Goal: Task Accomplishment & Management: Complete application form

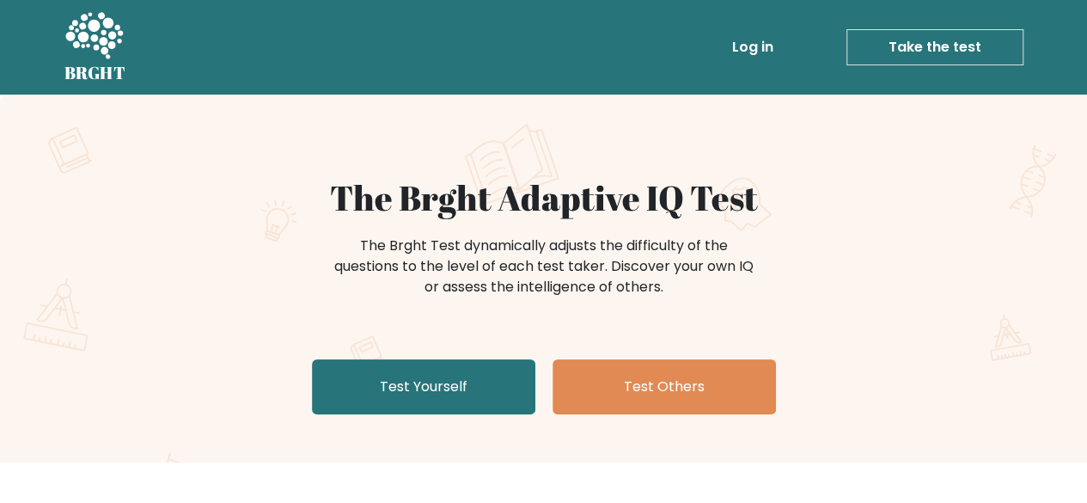
scroll to position [63, 0]
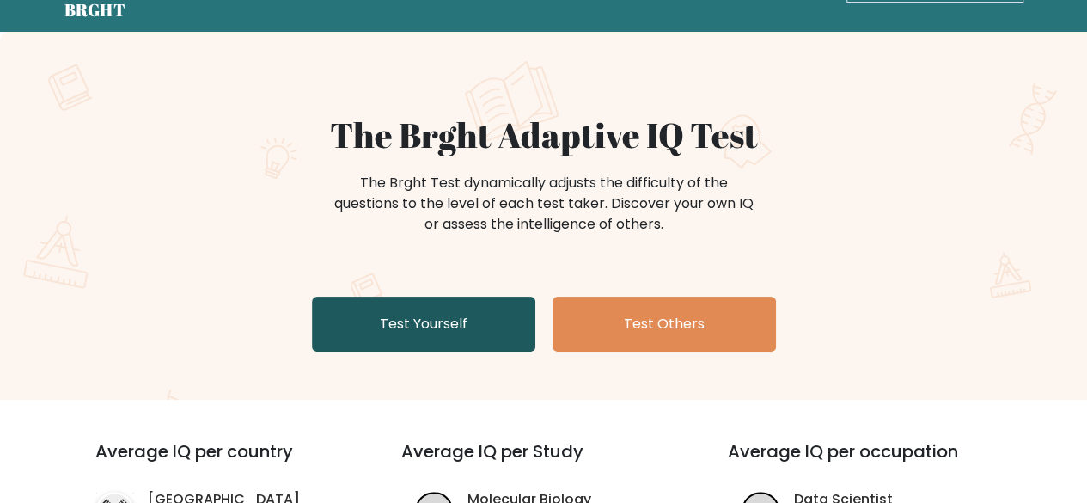
click at [427, 322] on link "Test Yourself" at bounding box center [423, 323] width 223 height 55
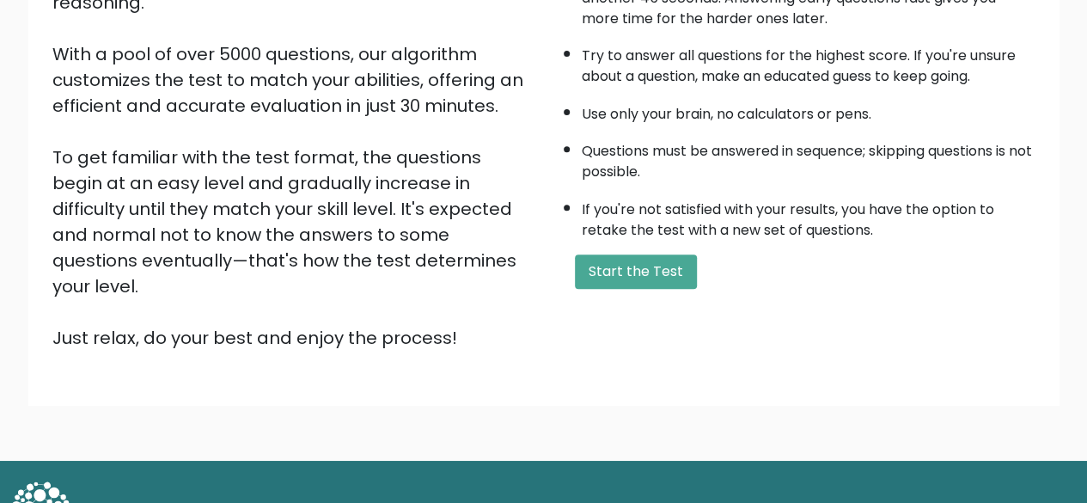
scroll to position [274, 0]
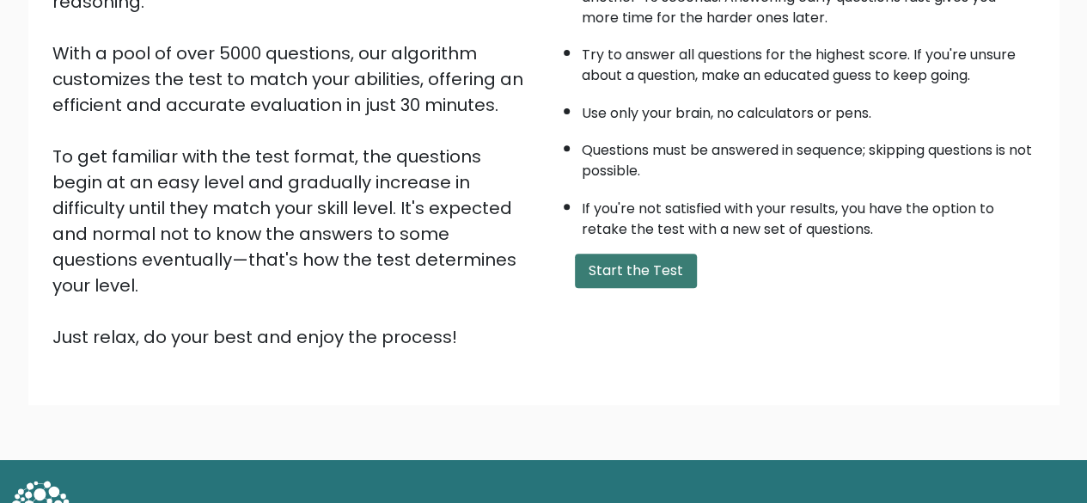
click at [601, 281] on button "Start the Test" at bounding box center [636, 270] width 122 height 34
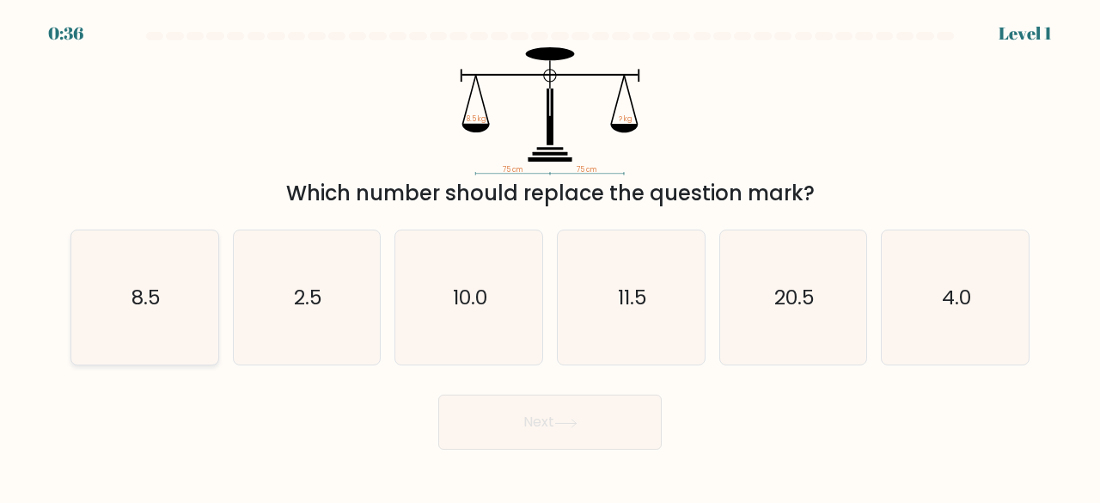
click at [137, 270] on icon "8.5" at bounding box center [144, 297] width 135 height 135
click at [550, 256] on input "a. 8.5" at bounding box center [550, 254] width 1 height 4
radio input "true"
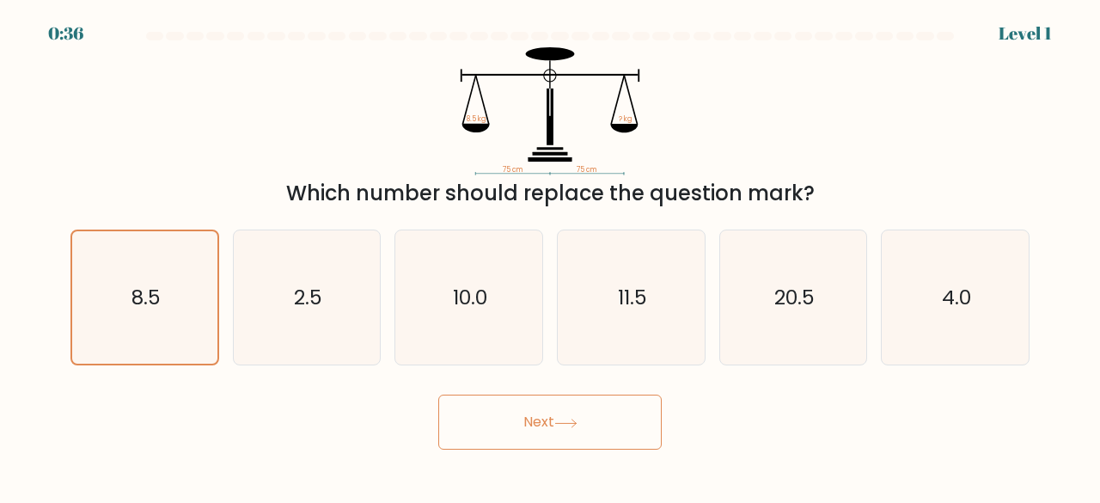
click at [528, 423] on button "Next" at bounding box center [549, 421] width 223 height 55
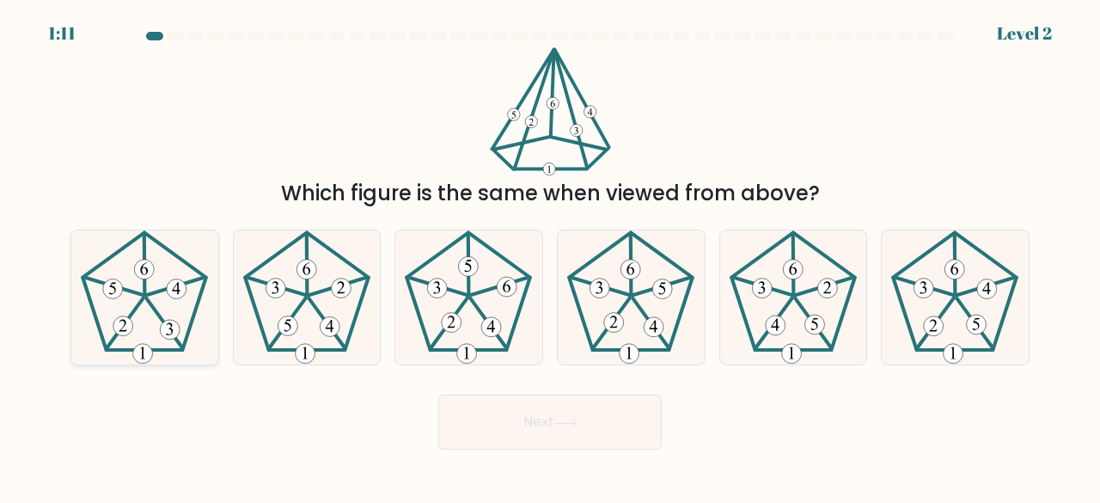
click at [188, 306] on icon at bounding box center [144, 297] width 135 height 135
click at [550, 256] on input "a." at bounding box center [550, 254] width 1 height 4
radio input "true"
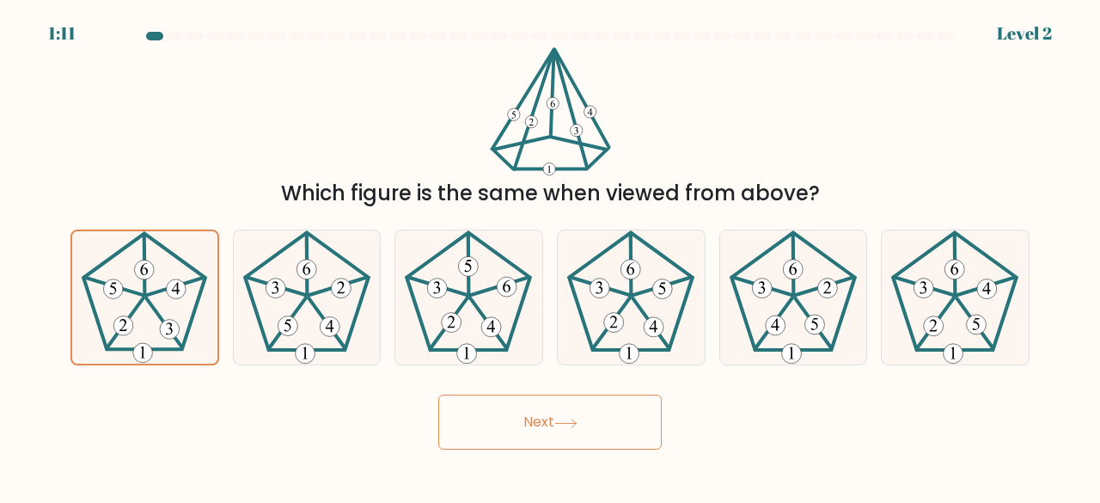
click at [511, 449] on button "Next" at bounding box center [549, 421] width 223 height 55
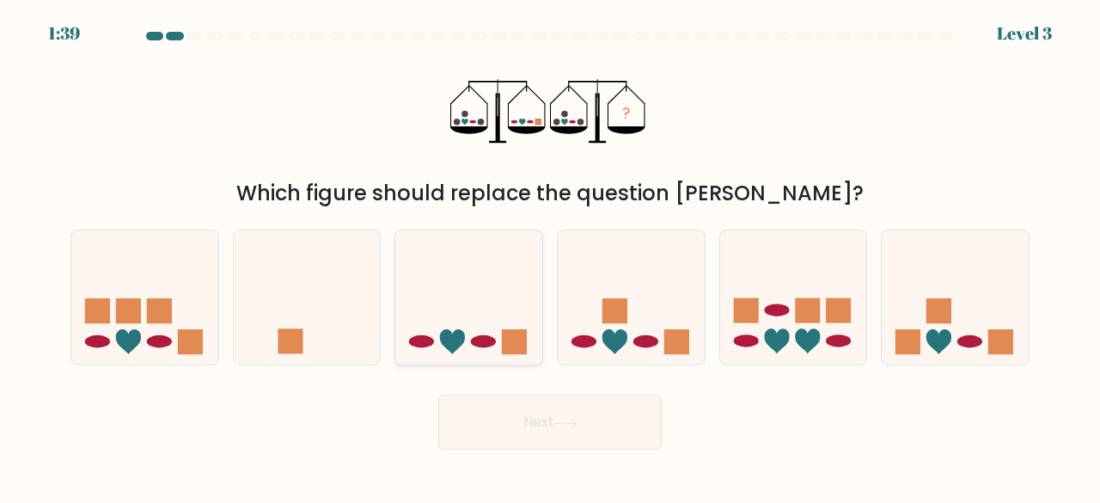
click at [480, 327] on icon at bounding box center [468, 296] width 147 height 121
click at [550, 256] on input "c." at bounding box center [550, 254] width 1 height 4
radio input "true"
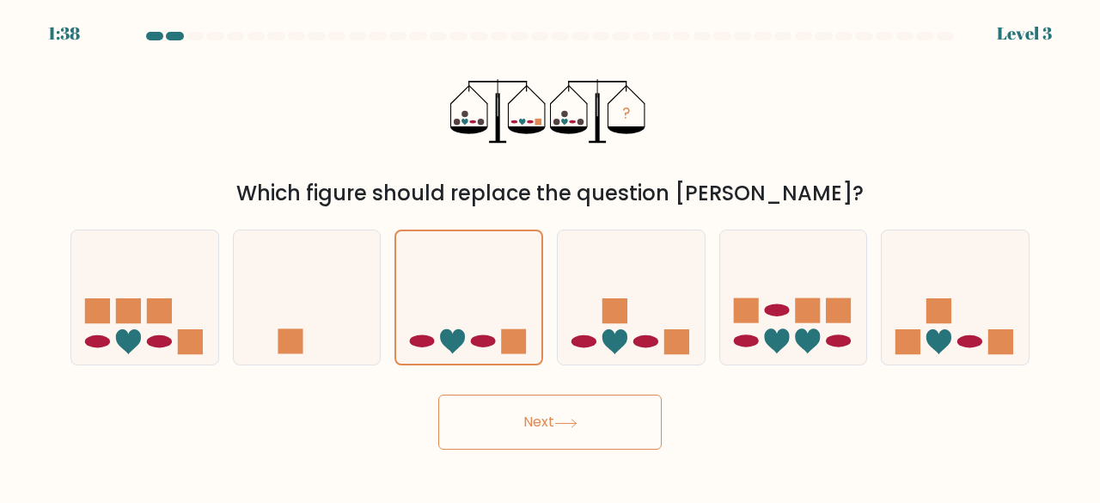
click at [564, 406] on button "Next" at bounding box center [549, 421] width 223 height 55
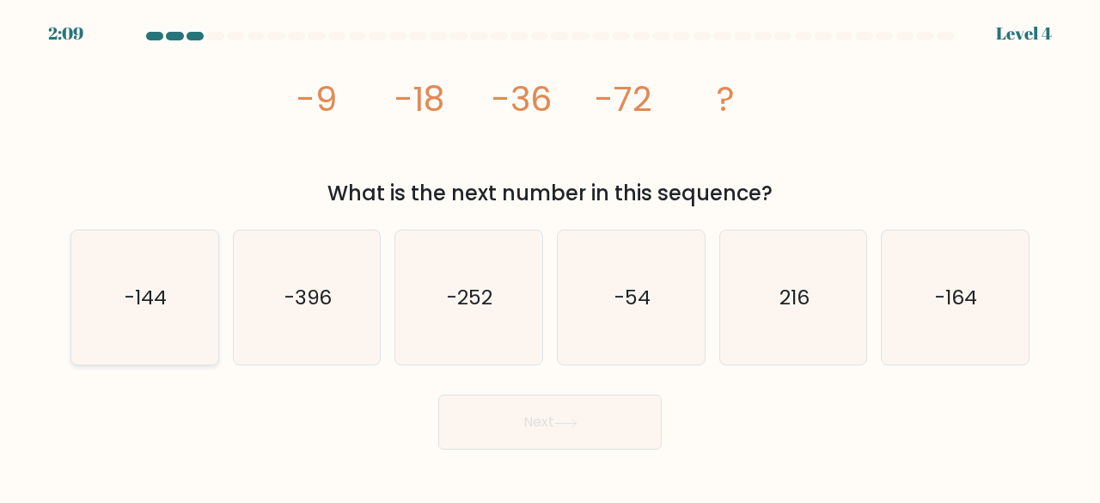
click at [150, 317] on icon "-144" at bounding box center [144, 297] width 135 height 135
click at [550, 256] on input "a. -144" at bounding box center [550, 254] width 1 height 4
radio input "true"
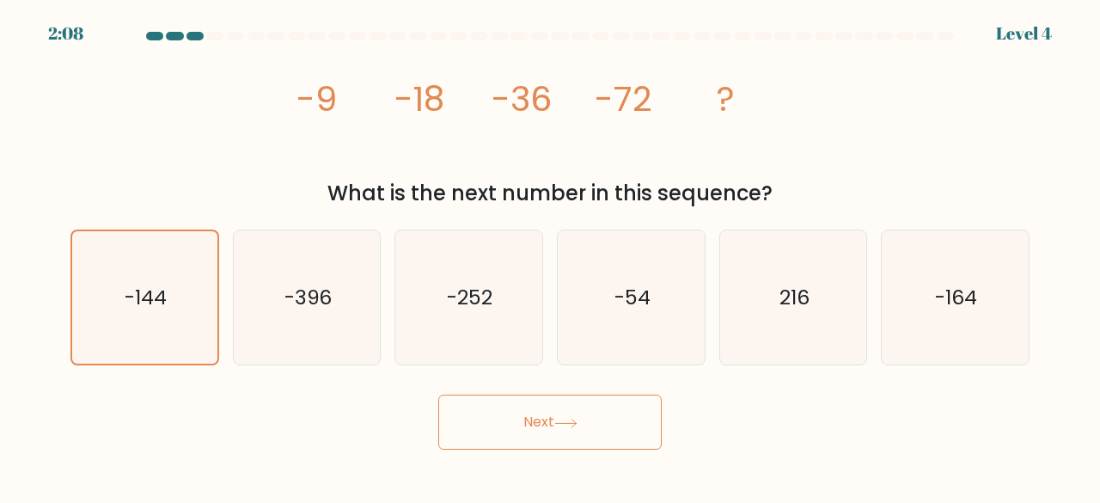
click at [562, 412] on button "Next" at bounding box center [549, 421] width 223 height 55
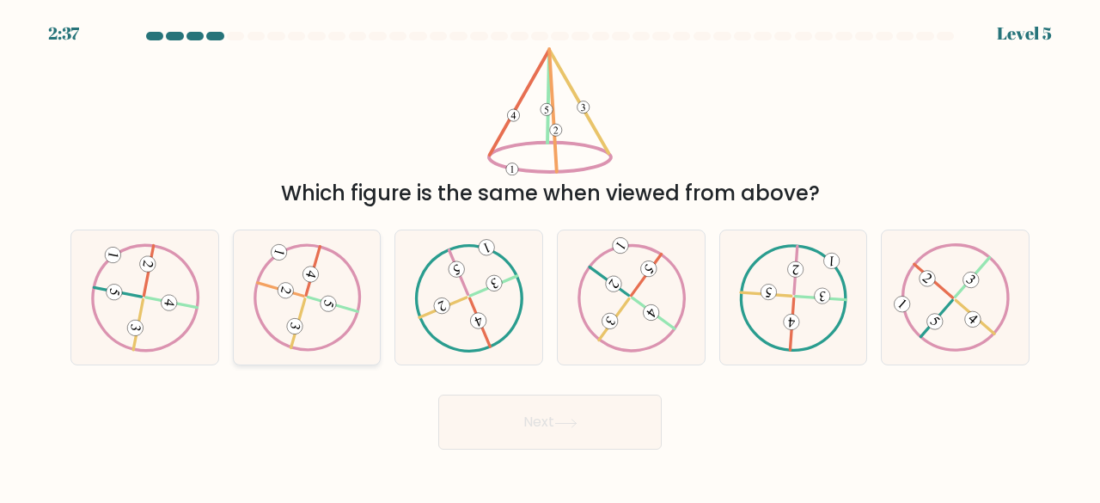
click at [315, 334] on icon at bounding box center [307, 296] width 109 height 107
click at [550, 256] on input "b." at bounding box center [550, 254] width 1 height 4
radio input "true"
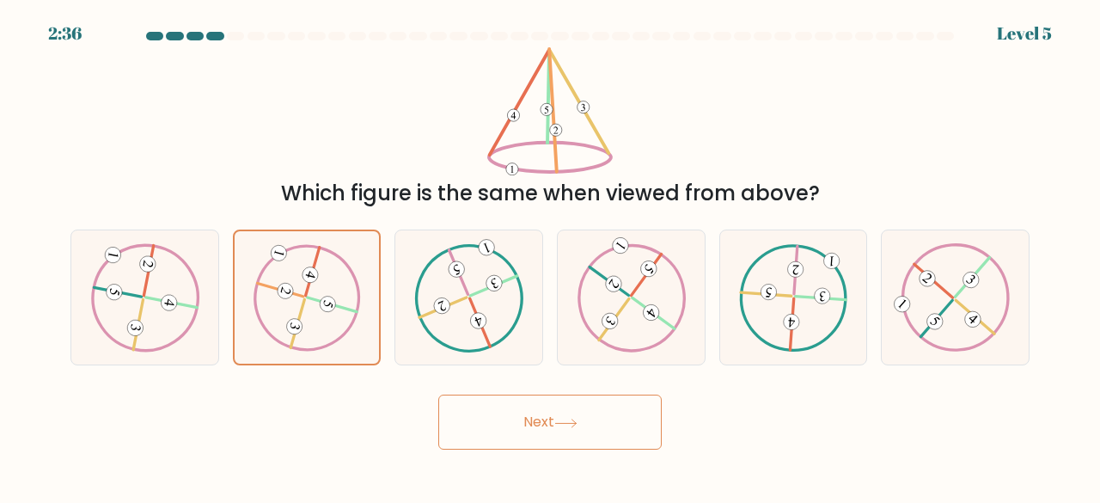
click at [498, 420] on button "Next" at bounding box center [549, 421] width 223 height 55
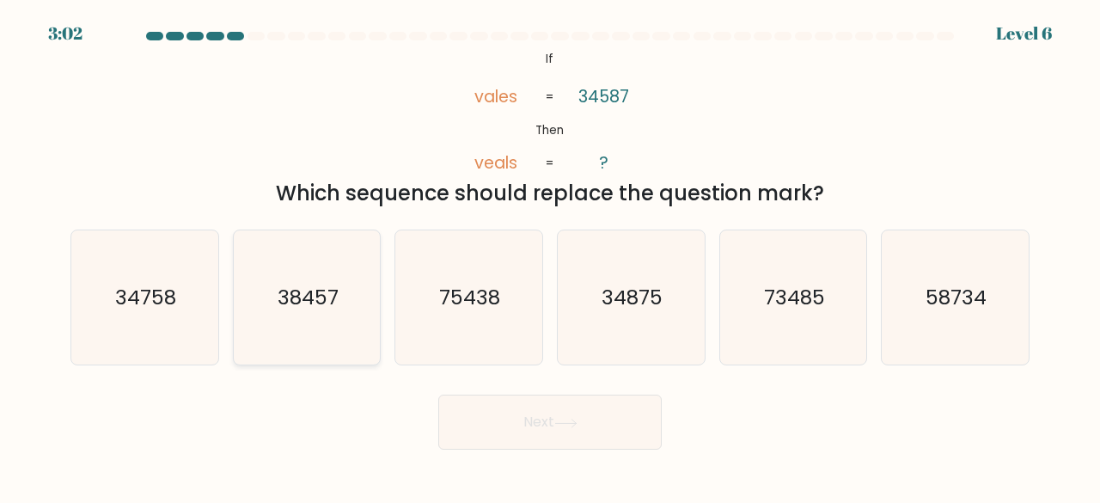
click at [281, 314] on icon "38457" at bounding box center [307, 297] width 135 height 135
click at [550, 256] on input "b. 38457" at bounding box center [550, 254] width 1 height 4
radio input "true"
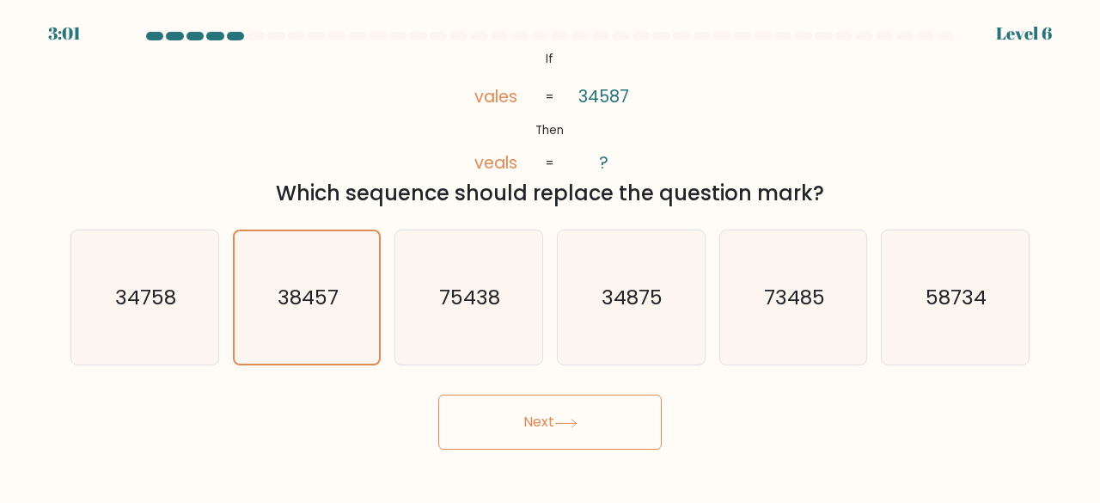
click at [507, 413] on button "Next" at bounding box center [549, 421] width 223 height 55
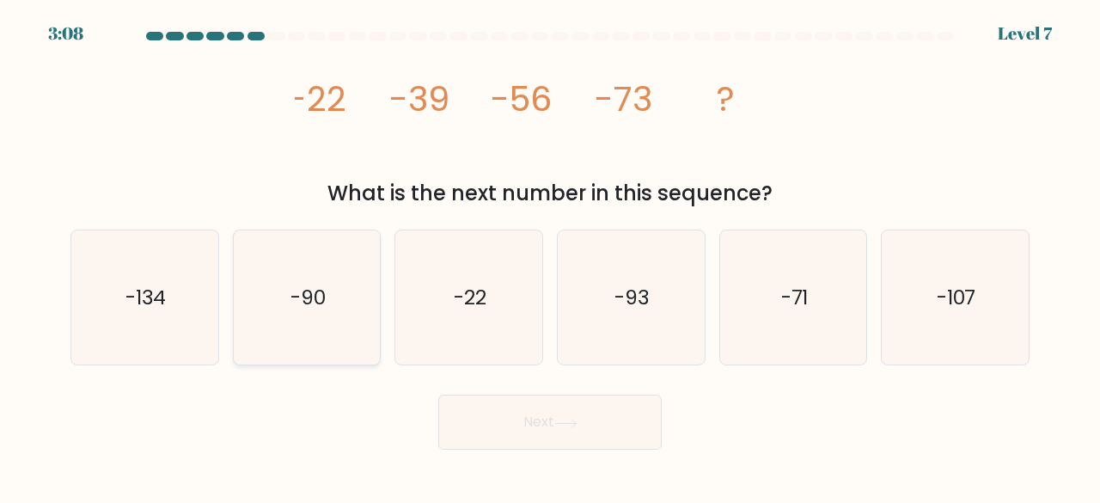
click at [309, 319] on icon "-90" at bounding box center [307, 297] width 135 height 135
click at [550, 256] on input "b. -90" at bounding box center [550, 254] width 1 height 4
radio input "true"
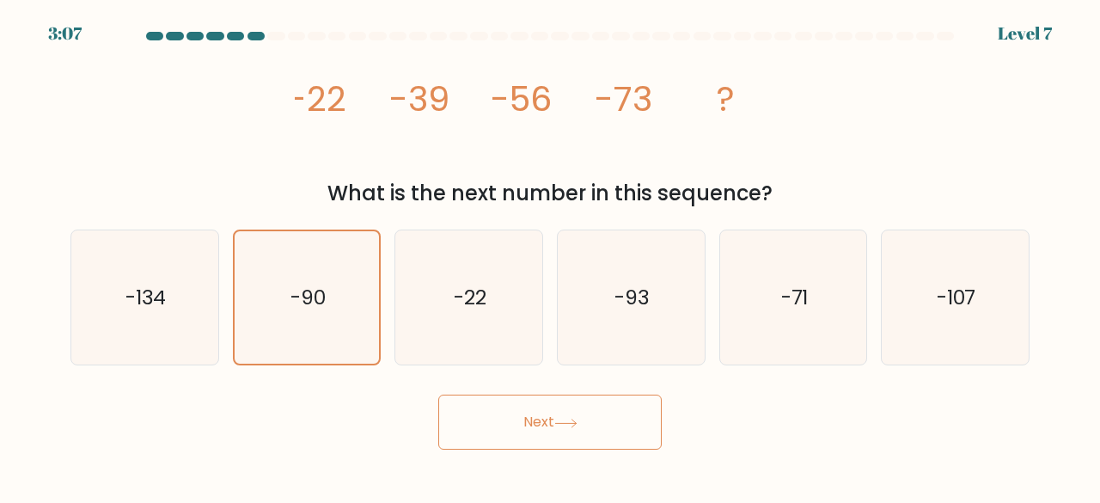
click at [513, 411] on button "Next" at bounding box center [549, 421] width 223 height 55
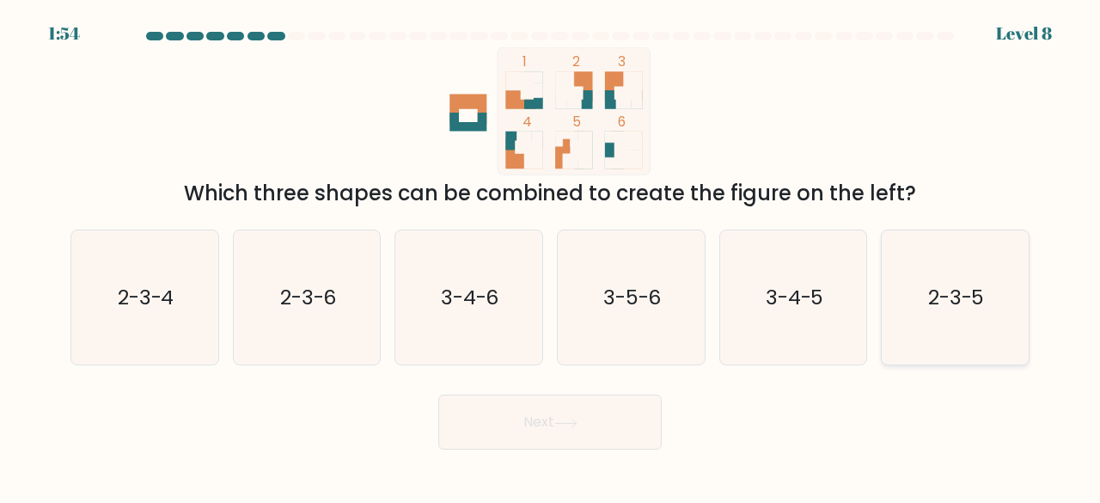
click at [937, 305] on text "2-3-5" at bounding box center [956, 297] width 57 height 28
click at [551, 256] on input "f. 2-3-5" at bounding box center [550, 254] width 1 height 4
radio input "true"
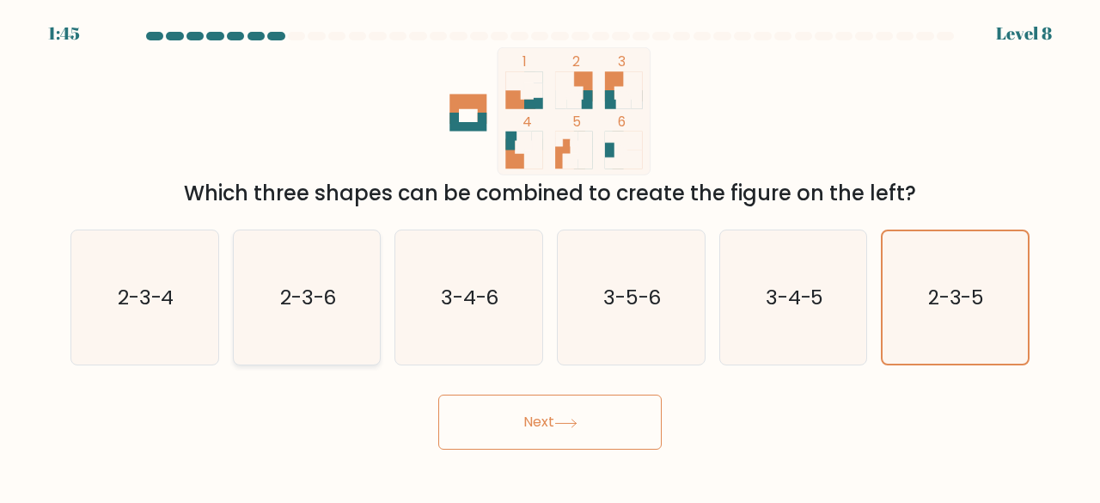
click at [312, 305] on text "2-3-6" at bounding box center [308, 297] width 57 height 28
click at [550, 256] on input "b. 2-3-6" at bounding box center [550, 254] width 1 height 4
radio input "true"
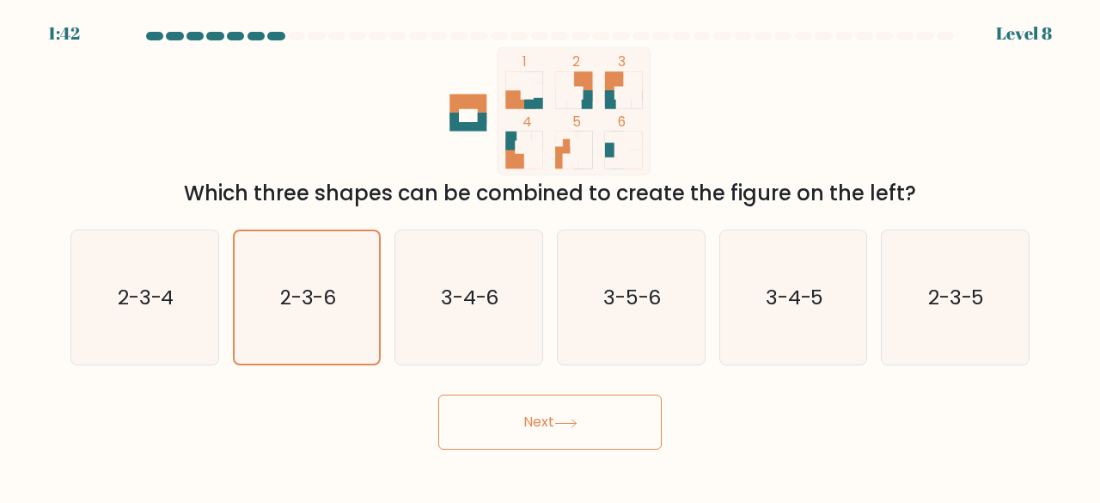
click at [461, 409] on button "Next" at bounding box center [549, 421] width 223 height 55
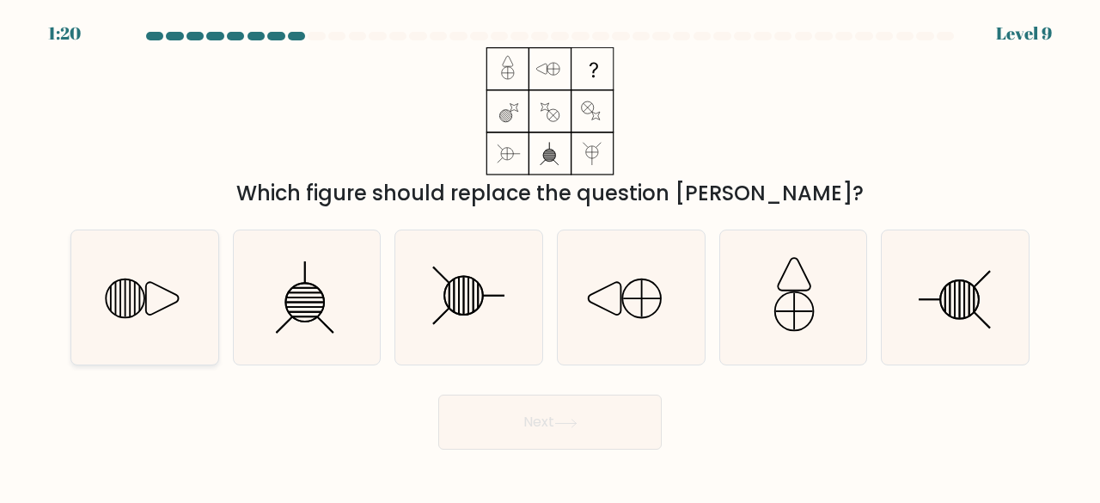
click at [144, 293] on icon at bounding box center [125, 298] width 39 height 39
click at [550, 256] on input "a." at bounding box center [550, 254] width 1 height 4
radio input "true"
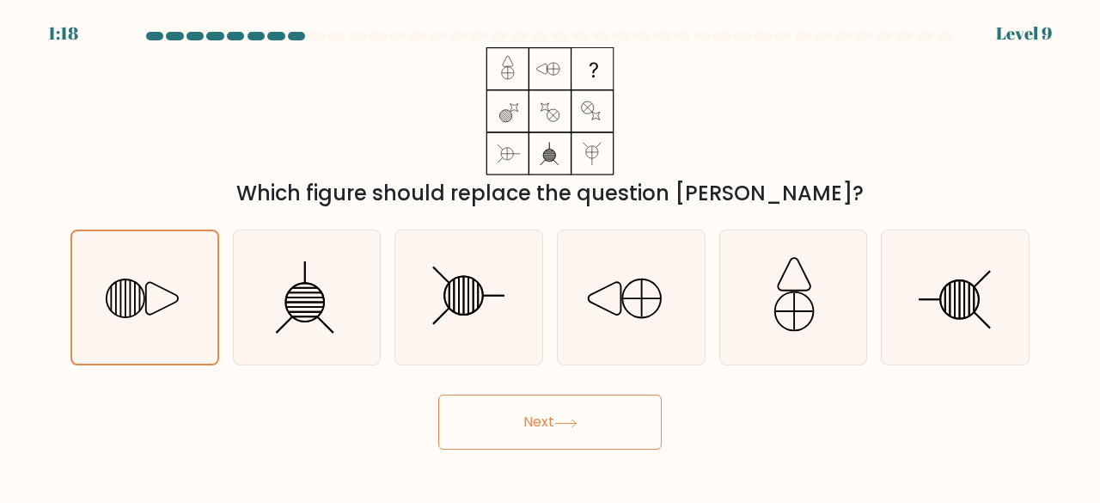
click at [576, 424] on icon at bounding box center [565, 422] width 23 height 9
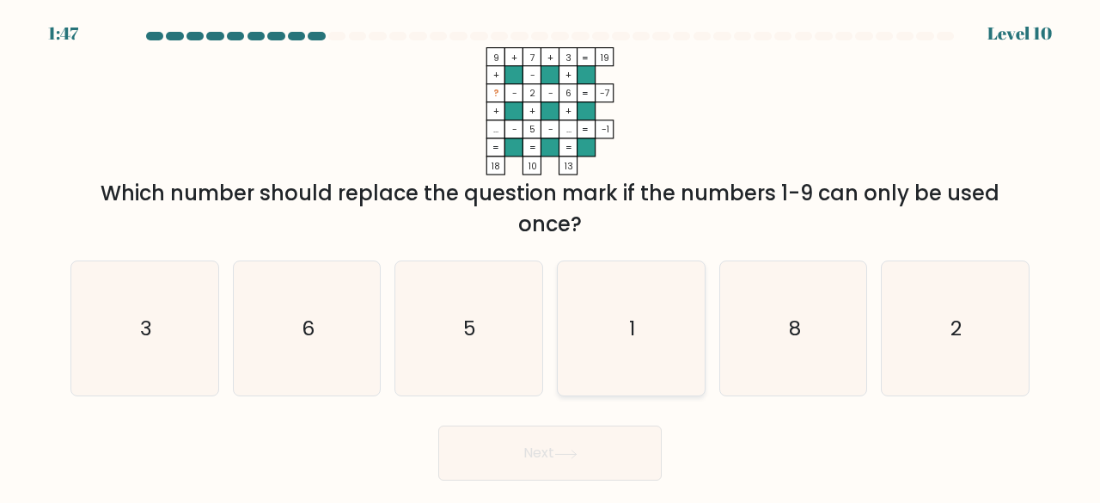
click at [645, 351] on icon "1" at bounding box center [631, 328] width 135 height 135
click at [551, 256] on input "d. 1" at bounding box center [550, 254] width 1 height 4
radio input "true"
click at [526, 449] on button "Next" at bounding box center [549, 452] width 223 height 55
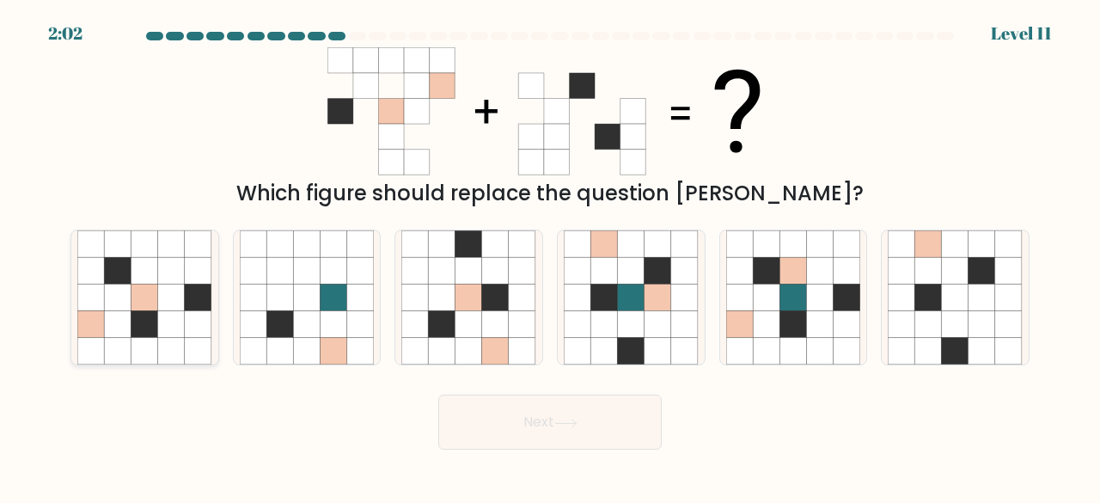
click at [102, 322] on icon at bounding box center [90, 324] width 27 height 27
click at [550, 256] on input "a." at bounding box center [550, 254] width 1 height 4
radio input "true"
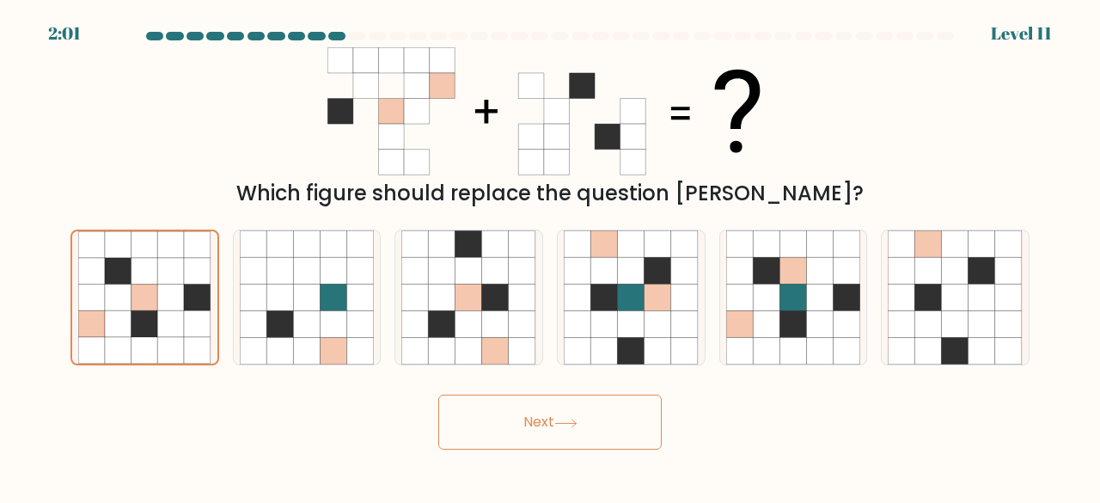
click at [445, 412] on button "Next" at bounding box center [549, 421] width 223 height 55
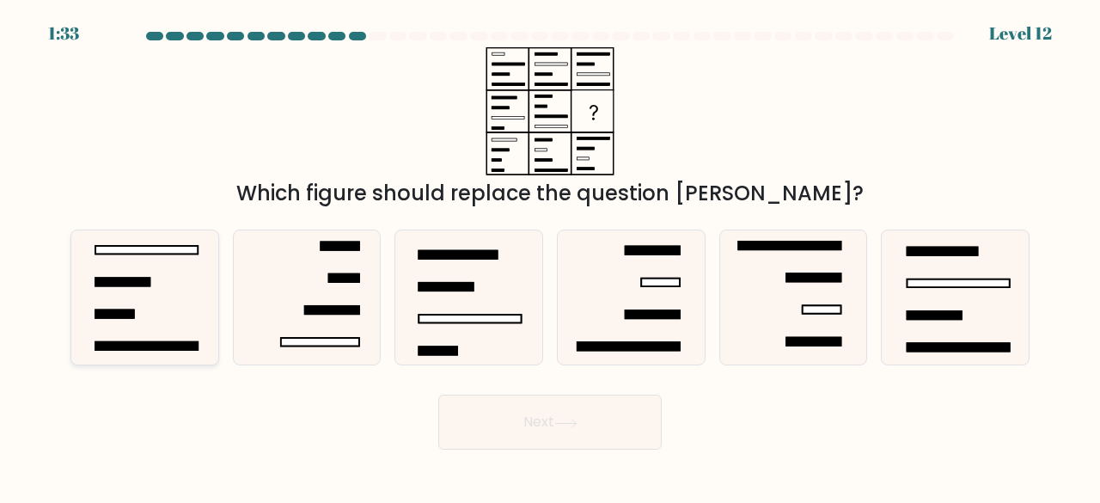
click at [108, 274] on icon at bounding box center [144, 297] width 135 height 135
click at [550, 256] on input "a." at bounding box center [550, 254] width 1 height 4
radio input "true"
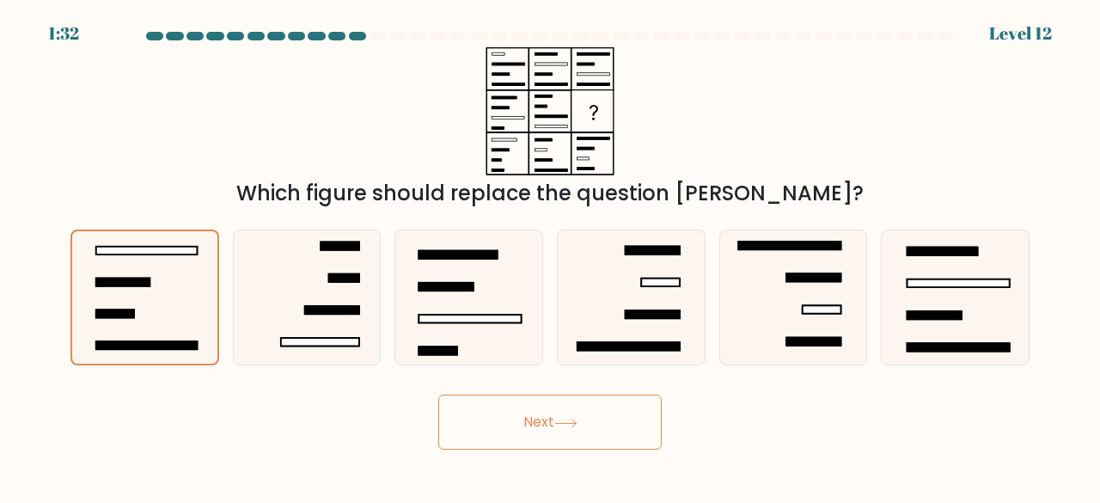
click at [553, 408] on button "Next" at bounding box center [549, 421] width 223 height 55
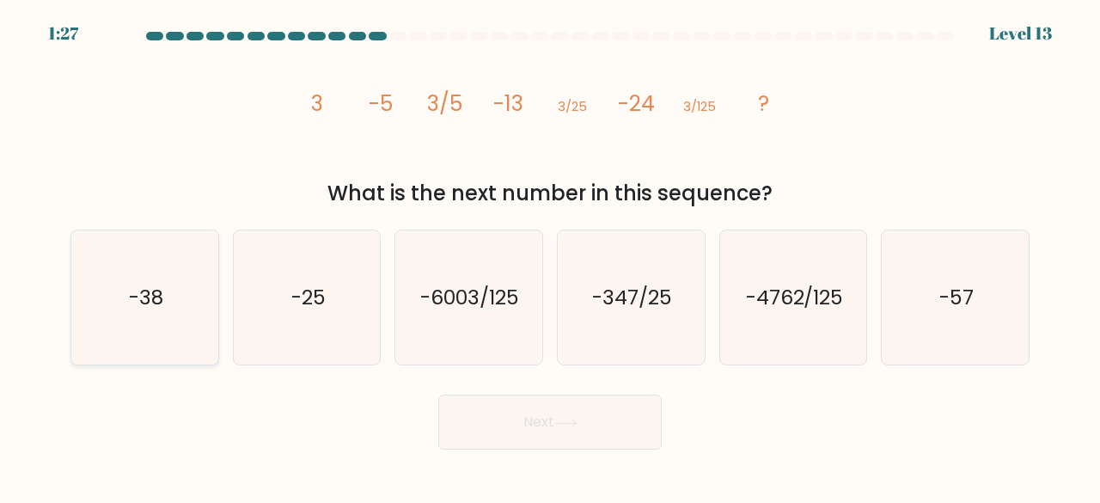
click at [141, 331] on icon "-38" at bounding box center [144, 297] width 135 height 135
click at [550, 256] on input "a. -38" at bounding box center [550, 254] width 1 height 4
radio input "true"
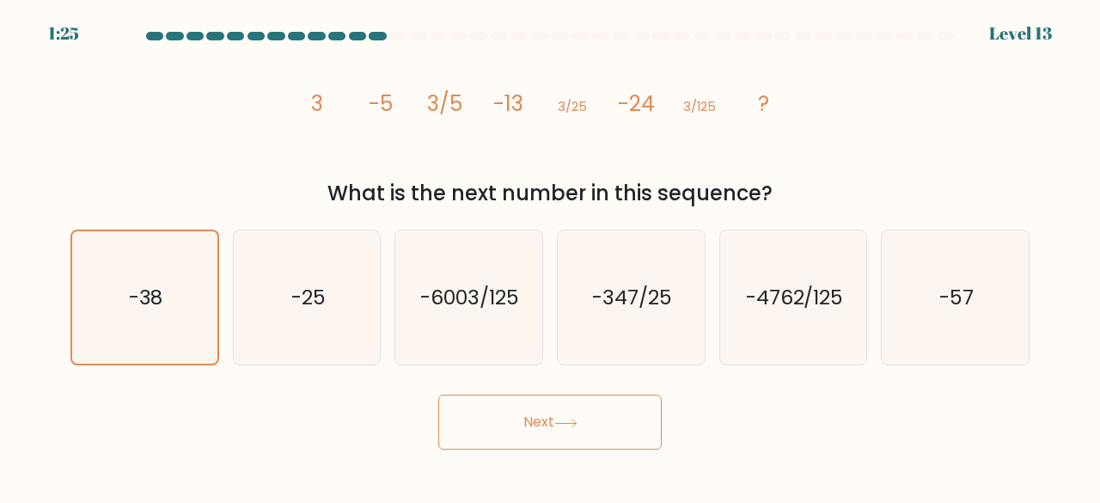
click at [571, 420] on icon at bounding box center [565, 422] width 23 height 9
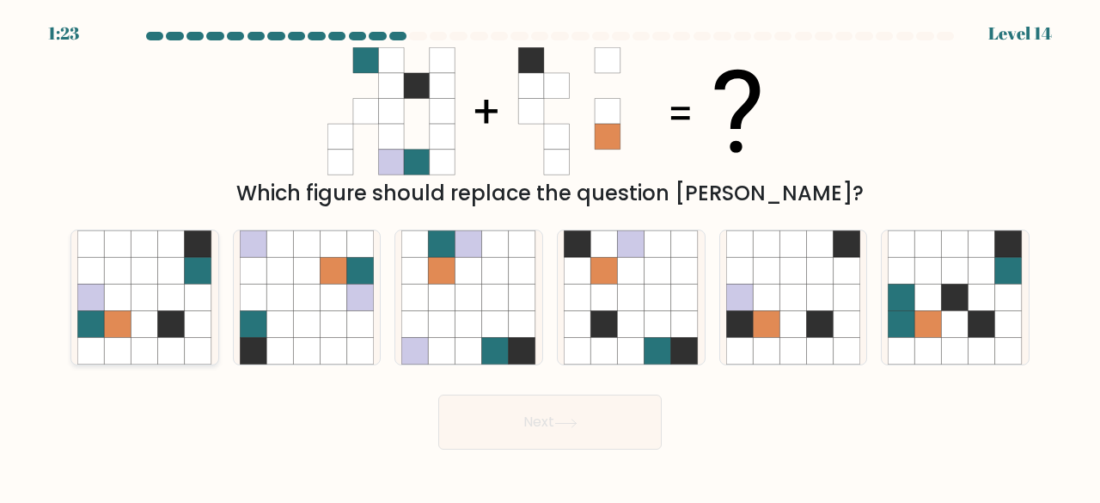
click at [192, 320] on icon at bounding box center [198, 324] width 27 height 27
click at [550, 256] on input "a." at bounding box center [550, 254] width 1 height 4
radio input "true"
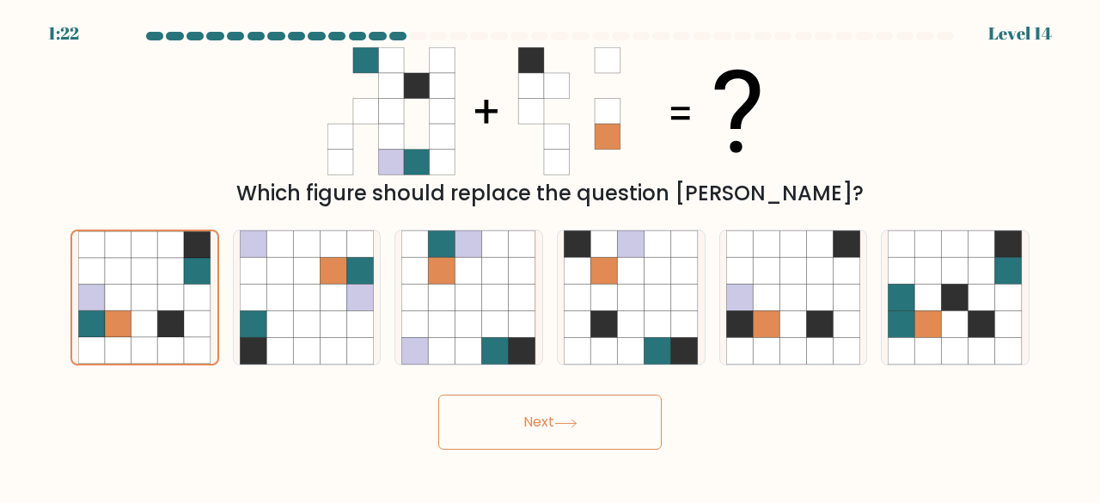
click at [475, 431] on button "Next" at bounding box center [549, 421] width 223 height 55
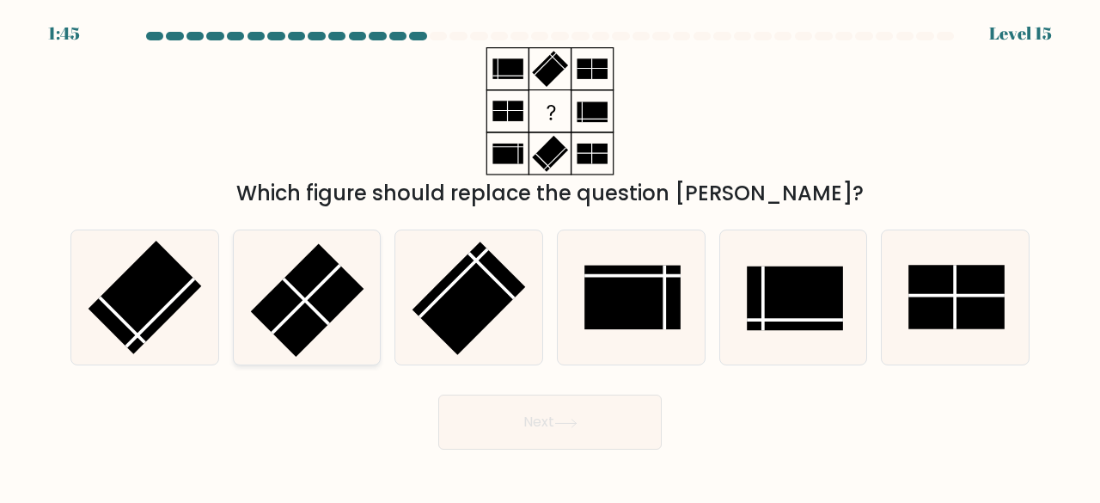
click at [291, 274] on rect at bounding box center [306, 299] width 113 height 113
click at [550, 256] on input "b." at bounding box center [550, 254] width 1 height 4
radio input "true"
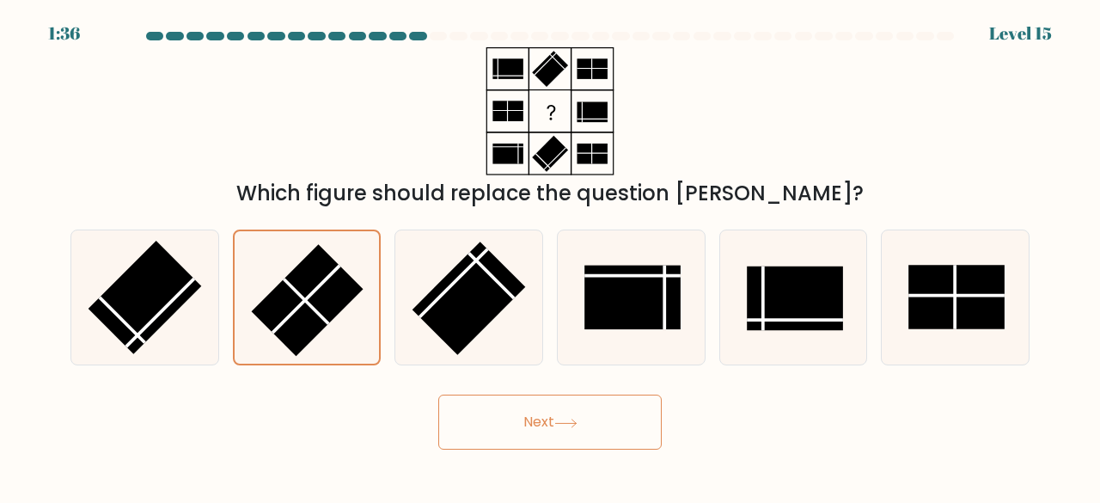
click at [524, 418] on button "Next" at bounding box center [549, 421] width 223 height 55
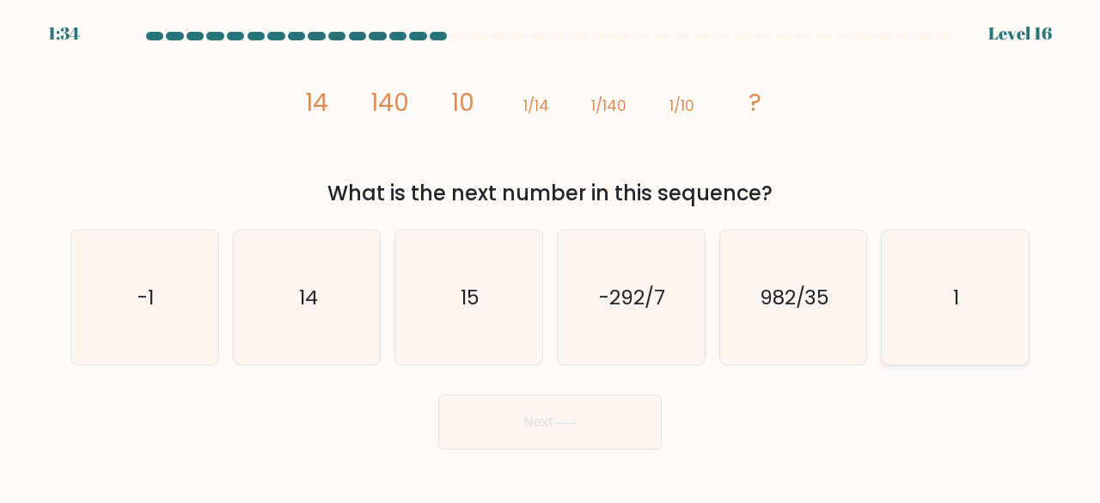
click at [960, 308] on icon "1" at bounding box center [955, 297] width 135 height 135
click at [551, 256] on input "f. 1" at bounding box center [550, 254] width 1 height 4
radio input "true"
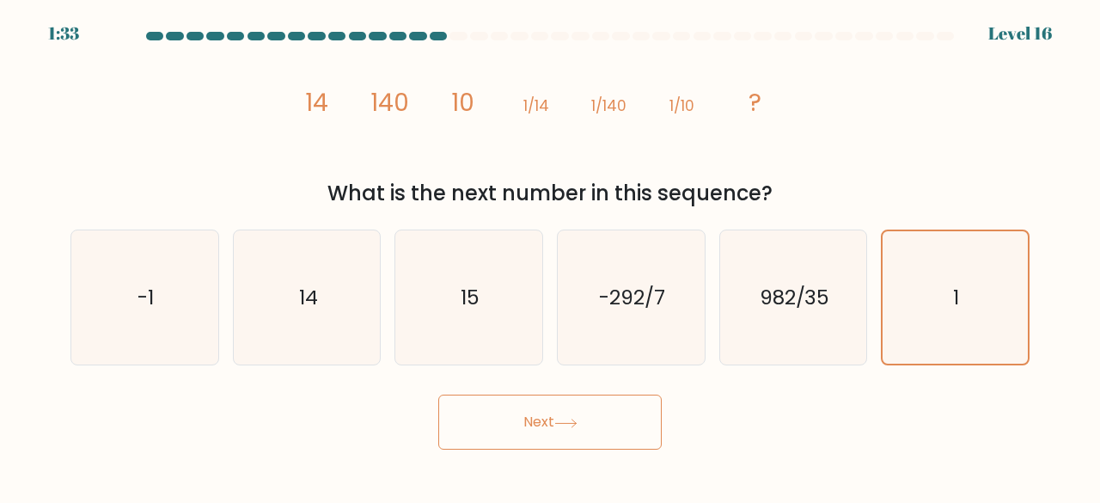
click at [595, 428] on button "Next" at bounding box center [549, 421] width 223 height 55
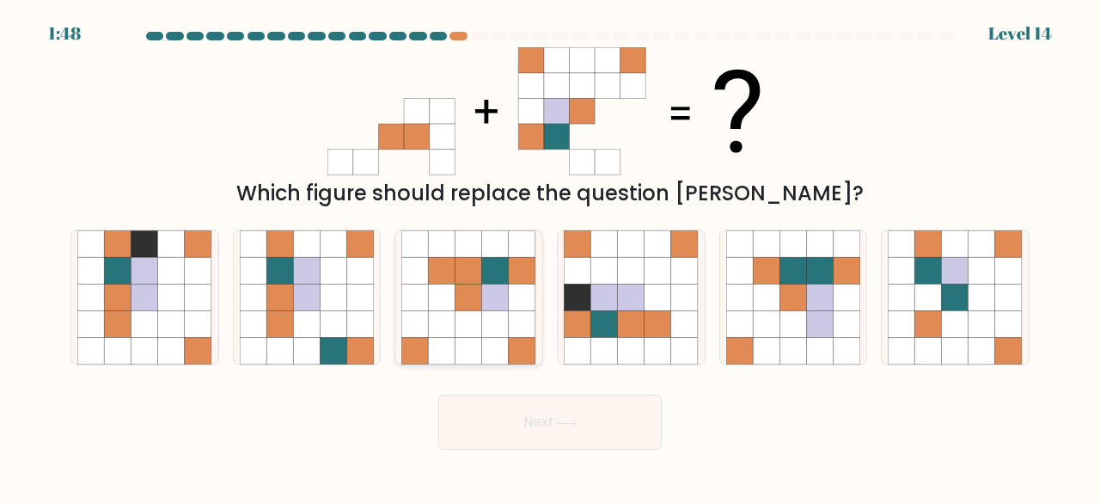
click at [471, 295] on icon at bounding box center [468, 297] width 27 height 27
click at [550, 256] on input "c." at bounding box center [550, 254] width 1 height 4
radio input "true"
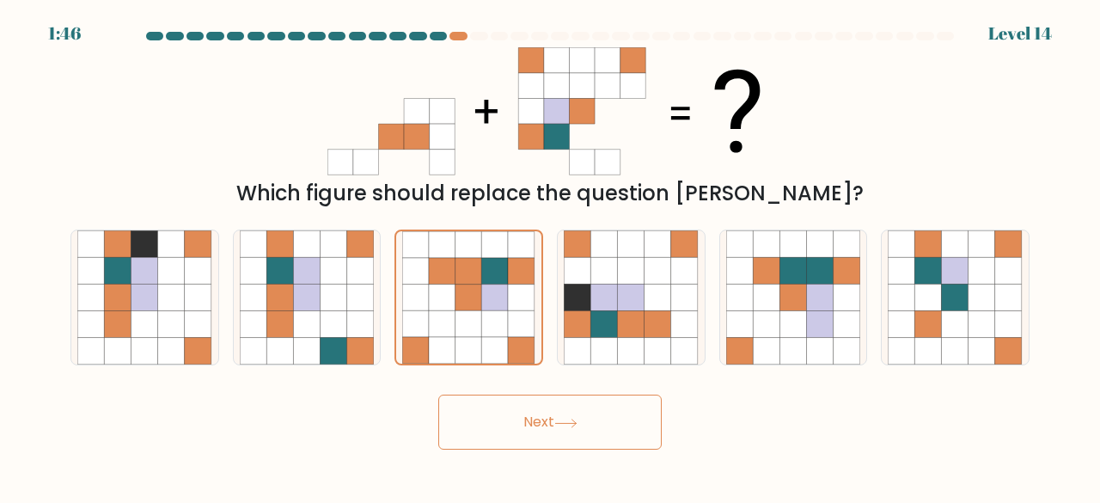
click at [503, 407] on button "Next" at bounding box center [549, 421] width 223 height 55
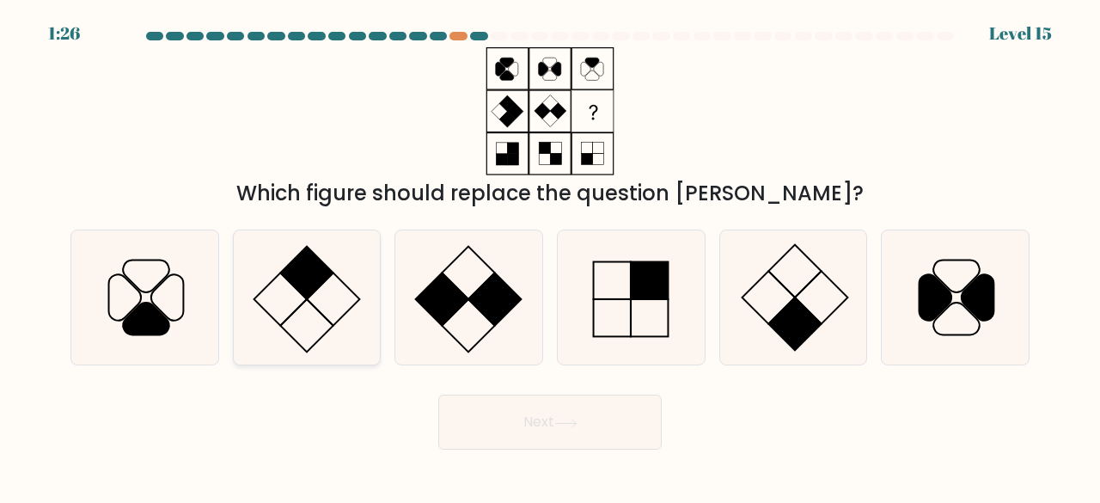
click at [272, 283] on icon at bounding box center [307, 297] width 135 height 135
click at [550, 256] on input "b." at bounding box center [550, 254] width 1 height 4
radio input "true"
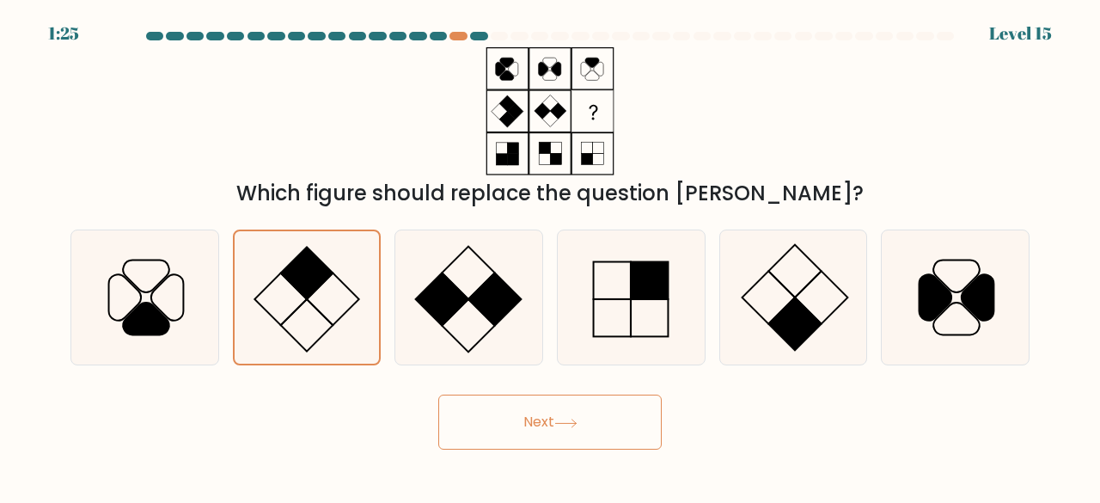
click at [583, 384] on form at bounding box center [550, 241] width 1100 height 418
click at [530, 420] on button "Next" at bounding box center [549, 421] width 223 height 55
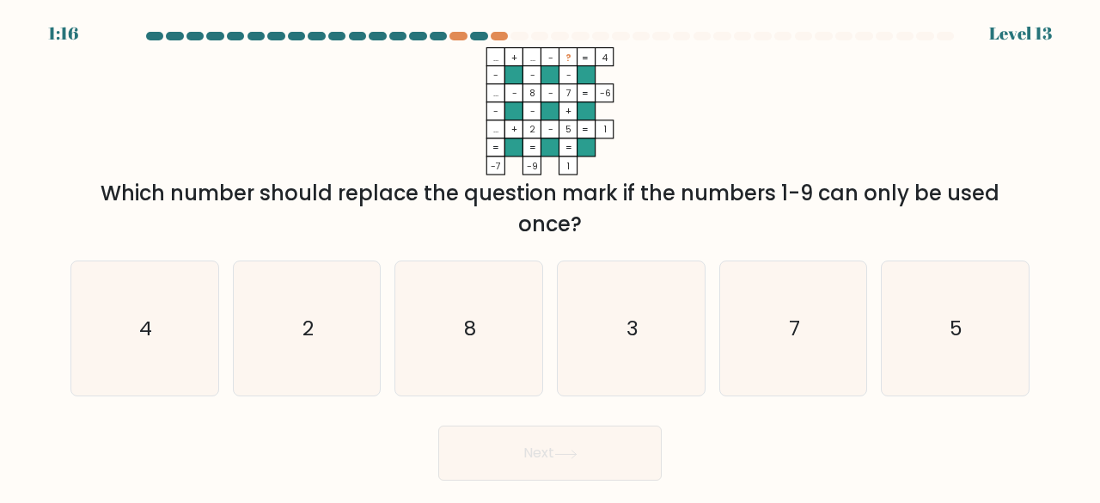
click at [597, 400] on form at bounding box center [550, 256] width 1100 height 449
click at [623, 370] on icon "3" at bounding box center [631, 328] width 135 height 135
click at [551, 256] on input "d. 3" at bounding box center [550, 254] width 1 height 4
radio input "true"
click at [517, 445] on button "Next" at bounding box center [549, 452] width 223 height 55
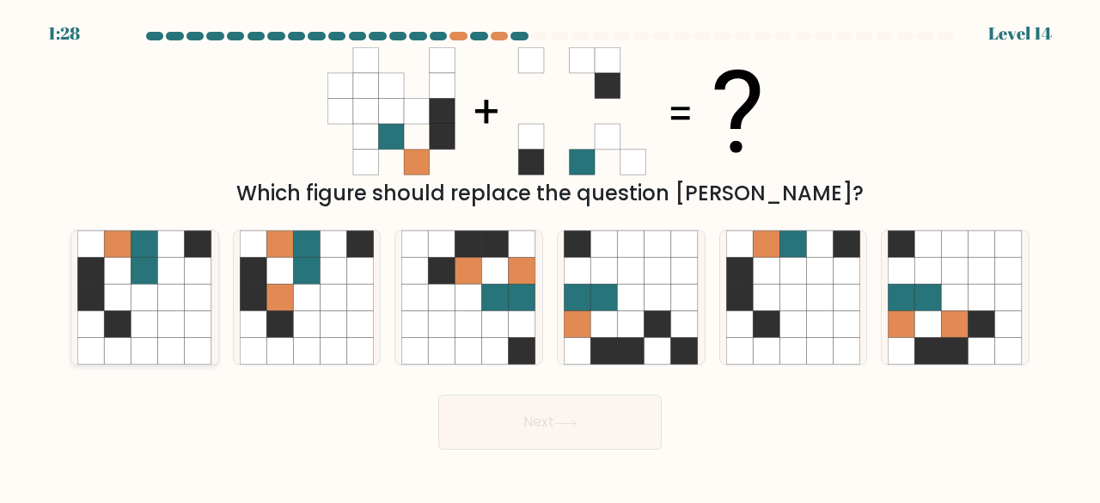
click at [125, 307] on icon at bounding box center [117, 297] width 27 height 27
click at [550, 256] on input "a." at bounding box center [550, 254] width 1 height 4
radio input "true"
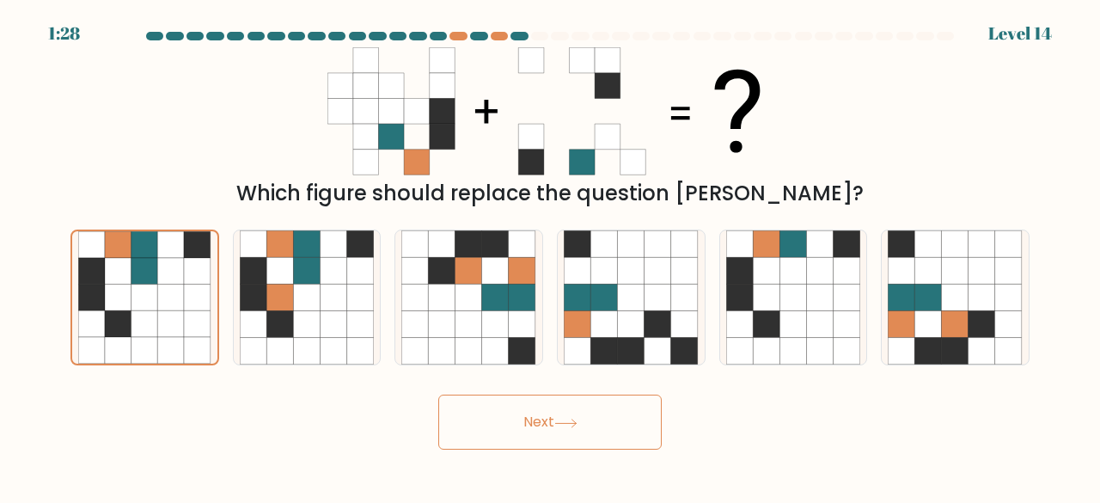
click at [490, 423] on button "Next" at bounding box center [549, 421] width 223 height 55
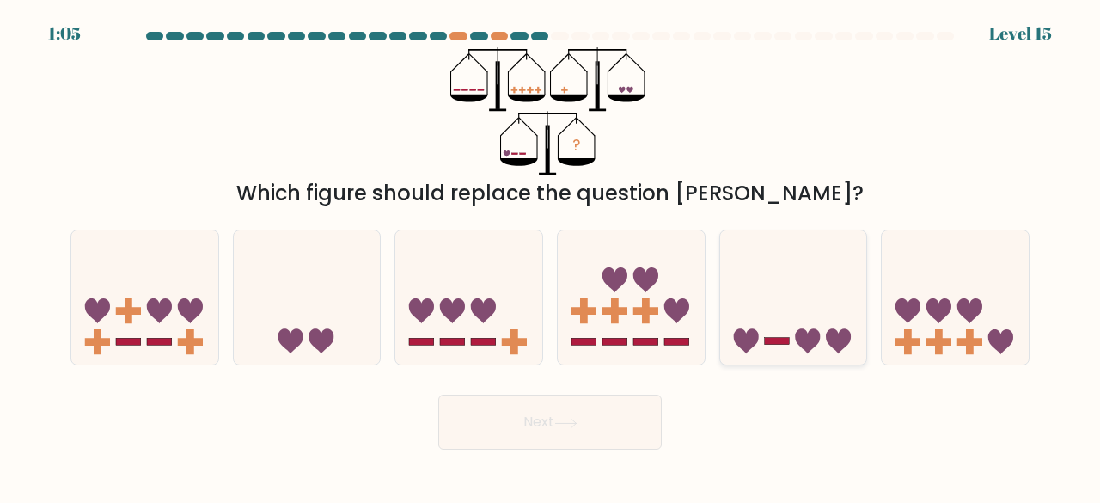
click at [809, 314] on icon at bounding box center [793, 296] width 147 height 121
click at [551, 256] on input "e." at bounding box center [550, 254] width 1 height 4
radio input "true"
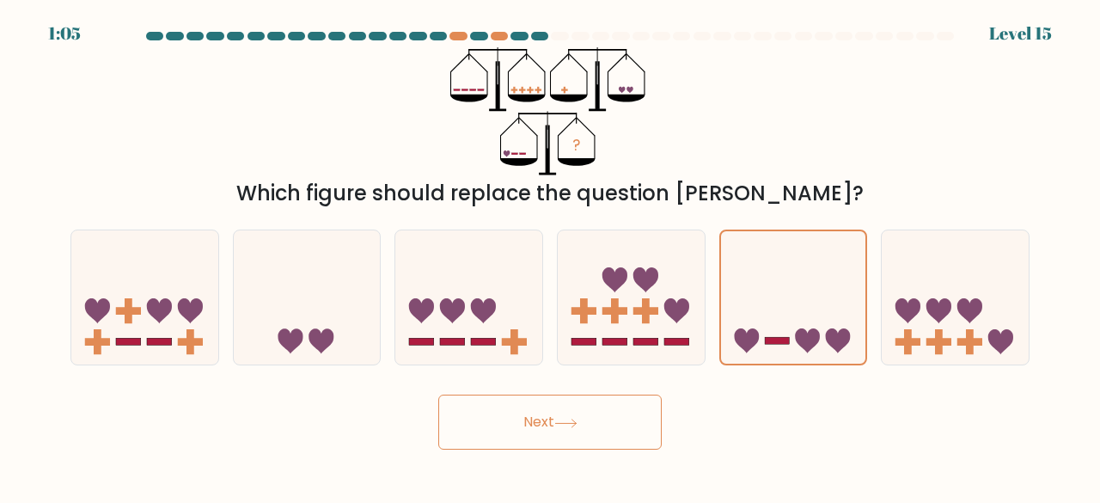
click at [590, 426] on button "Next" at bounding box center [549, 421] width 223 height 55
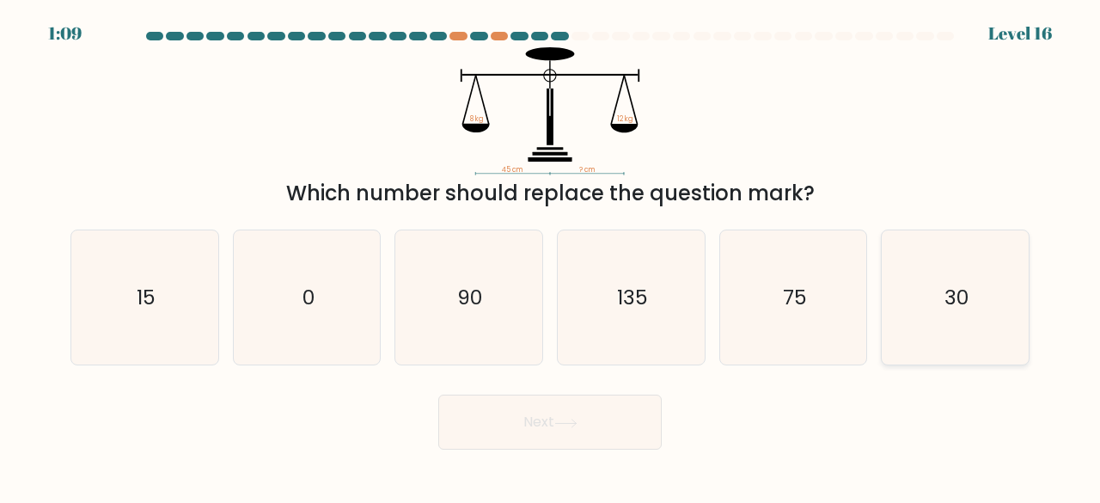
click at [974, 290] on icon "30" at bounding box center [955, 297] width 135 height 135
click at [551, 256] on input "f. 30" at bounding box center [550, 254] width 1 height 4
radio input "true"
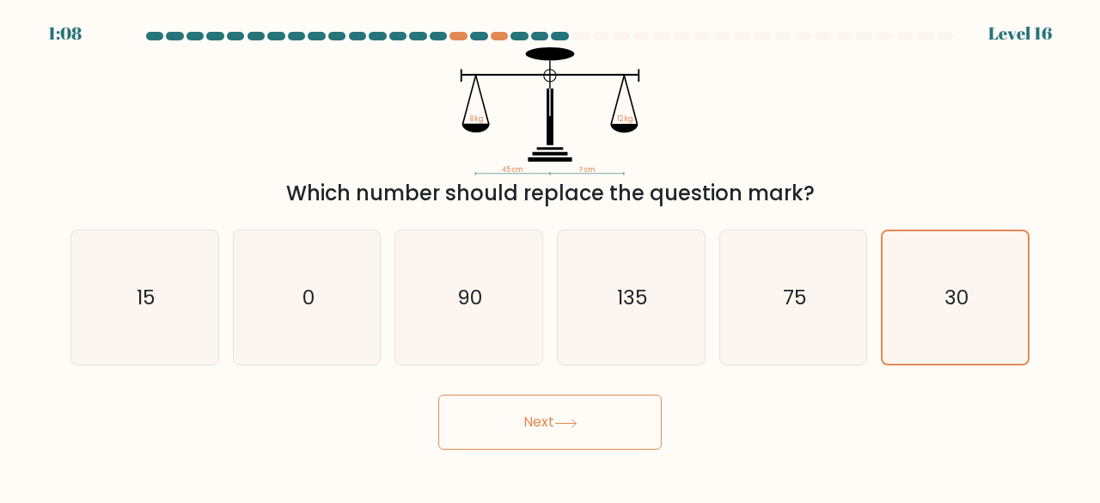
click at [605, 420] on button "Next" at bounding box center [549, 421] width 223 height 55
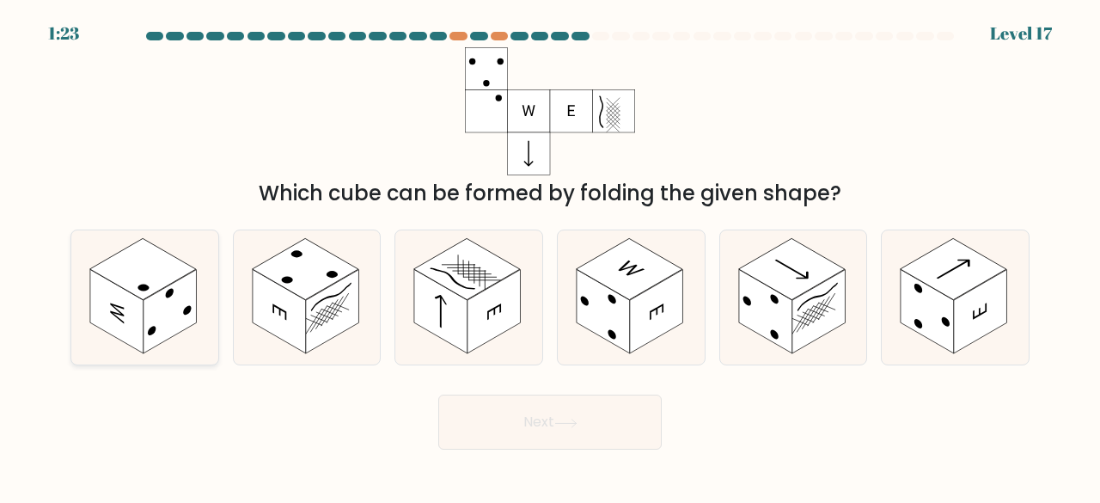
click at [93, 331] on icon at bounding box center [144, 297] width 147 height 135
click at [550, 256] on input "a." at bounding box center [550, 254] width 1 height 4
radio input "true"
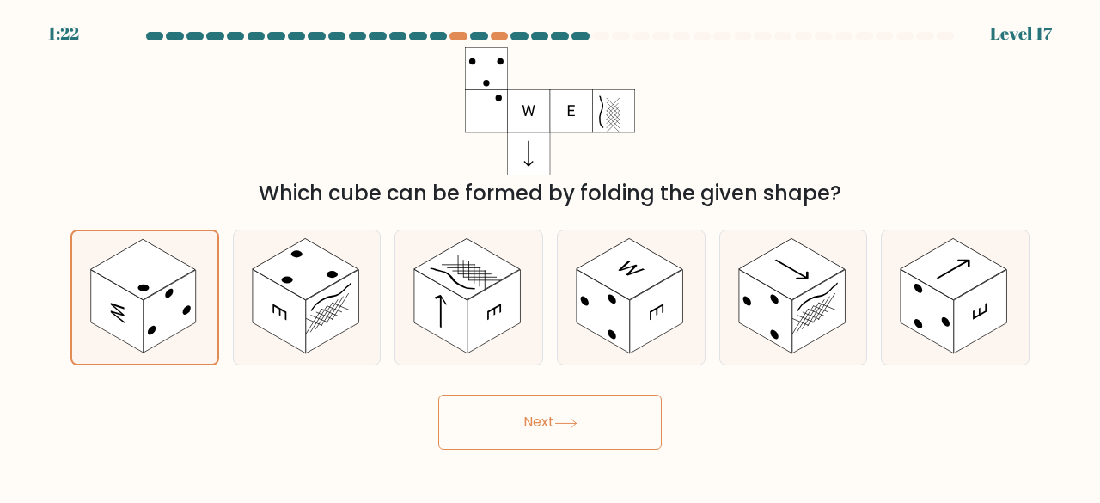
click at [547, 435] on button "Next" at bounding box center [549, 421] width 223 height 55
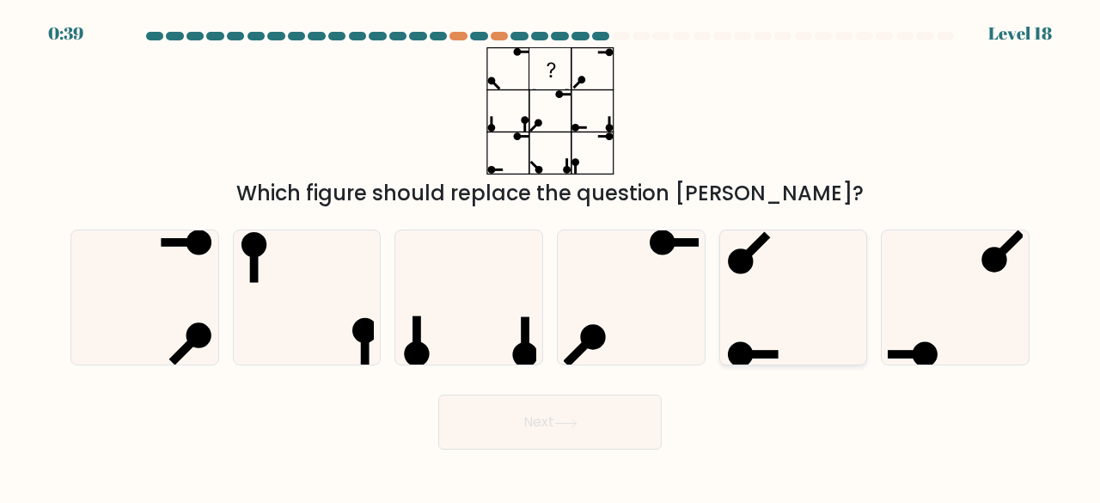
click at [795, 306] on icon at bounding box center [793, 297] width 135 height 135
click at [551, 256] on input "e." at bounding box center [550, 254] width 1 height 4
radio input "true"
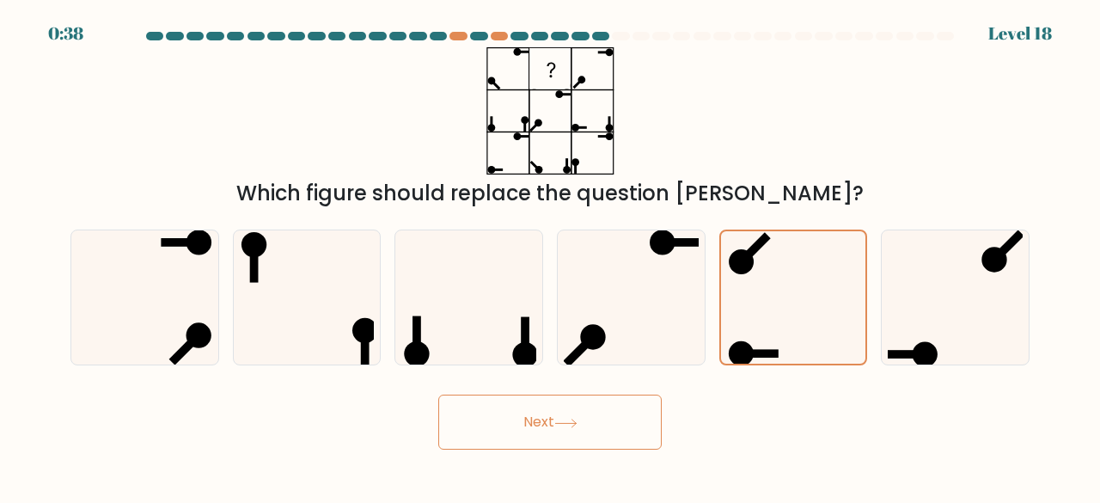
click at [774, 135] on div "Which figure should replace the question mark?" at bounding box center [550, 128] width 980 height 162
click at [620, 405] on button "Next" at bounding box center [549, 421] width 223 height 55
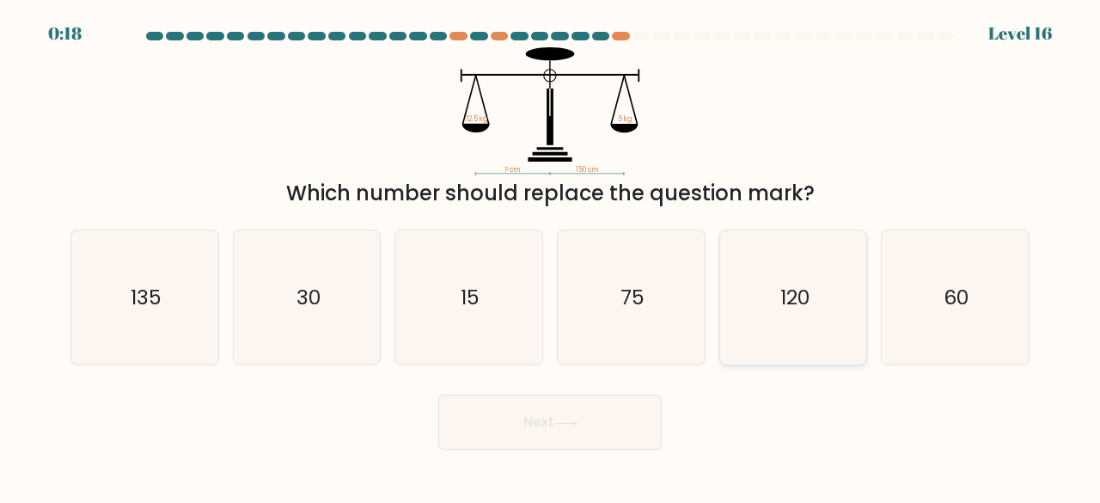
click at [786, 284] on text "120" at bounding box center [794, 297] width 29 height 28
click at [551, 256] on input "e. 120" at bounding box center [550, 254] width 1 height 4
radio input "true"
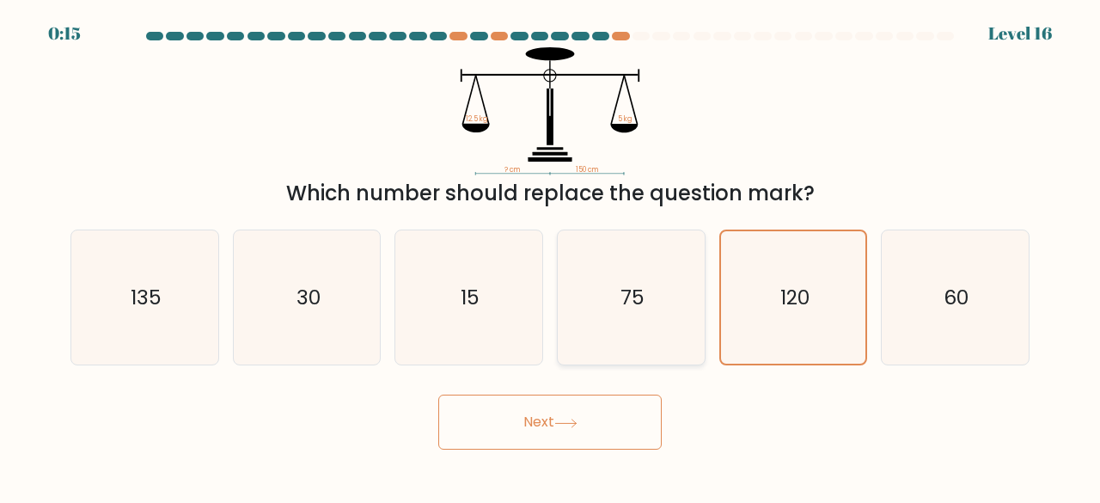
click at [646, 315] on icon "75" at bounding box center [631, 297] width 135 height 135
click at [551, 256] on input "d. 75" at bounding box center [550, 254] width 1 height 4
radio input "true"
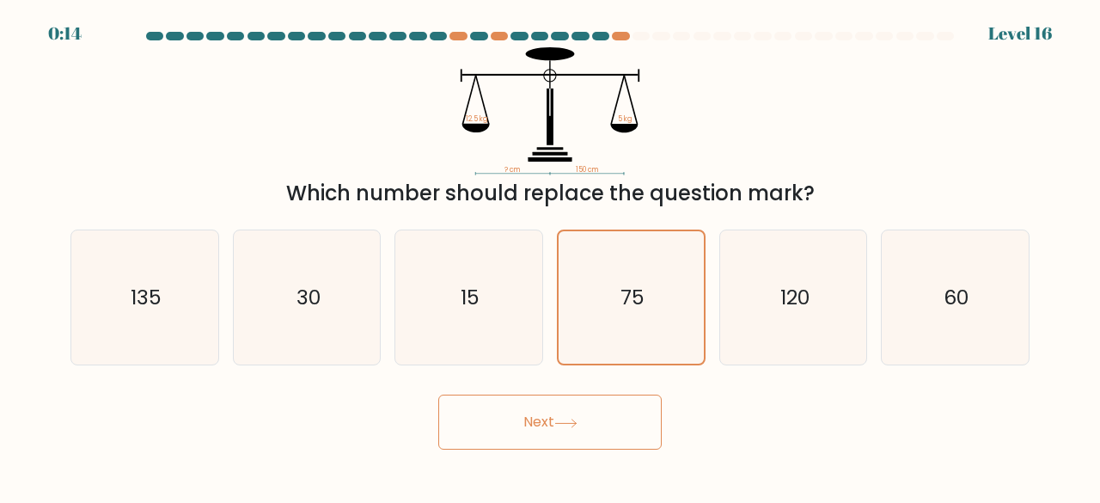
click at [577, 416] on button "Next" at bounding box center [549, 421] width 223 height 55
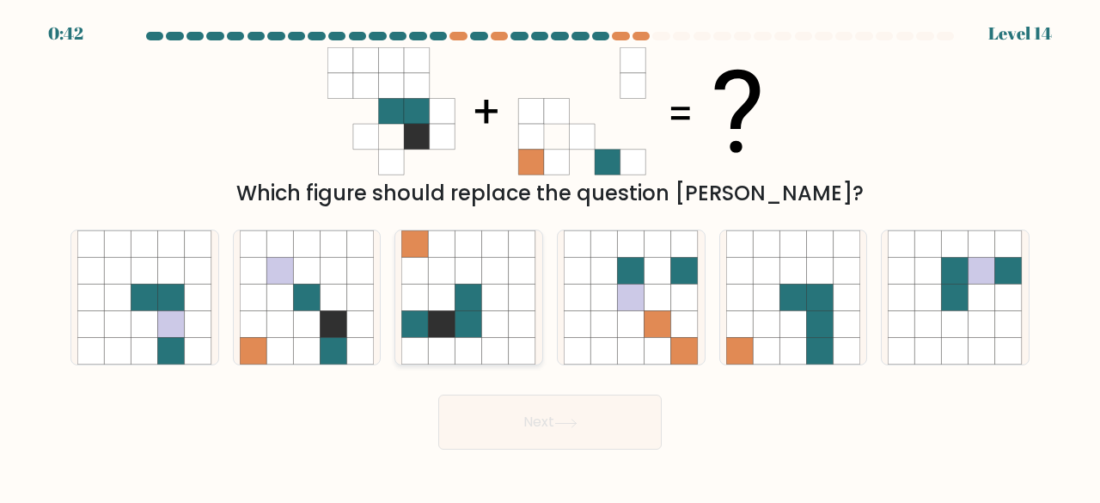
click at [455, 320] on icon at bounding box center [468, 324] width 27 height 27
click at [550, 256] on input "c." at bounding box center [550, 254] width 1 height 4
radio input "true"
click at [563, 425] on icon at bounding box center [565, 422] width 23 height 9
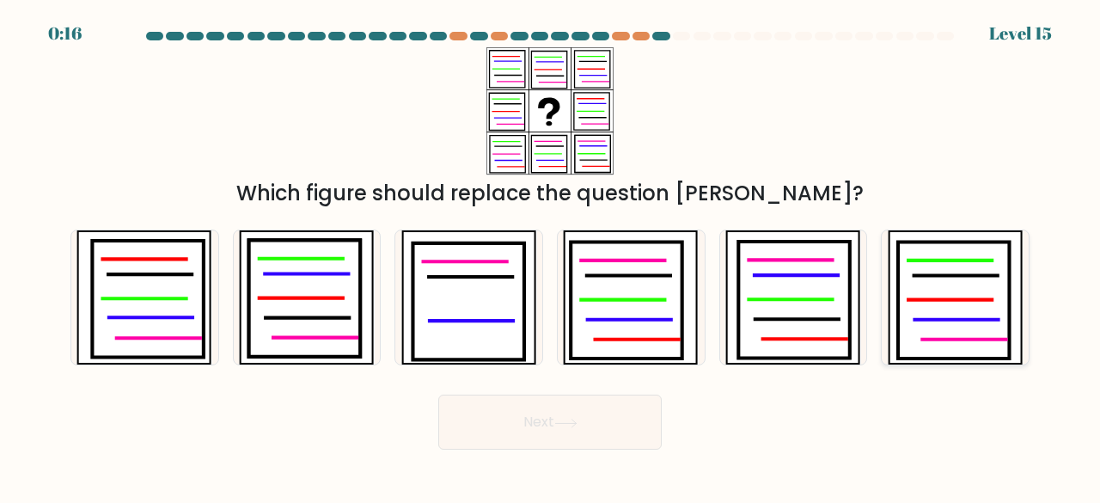
click at [913, 256] on icon at bounding box center [954, 299] width 112 height 117
click at [551, 256] on input "f." at bounding box center [550, 254] width 1 height 4
radio input "true"
click at [612, 420] on button "Next" at bounding box center [549, 421] width 223 height 55
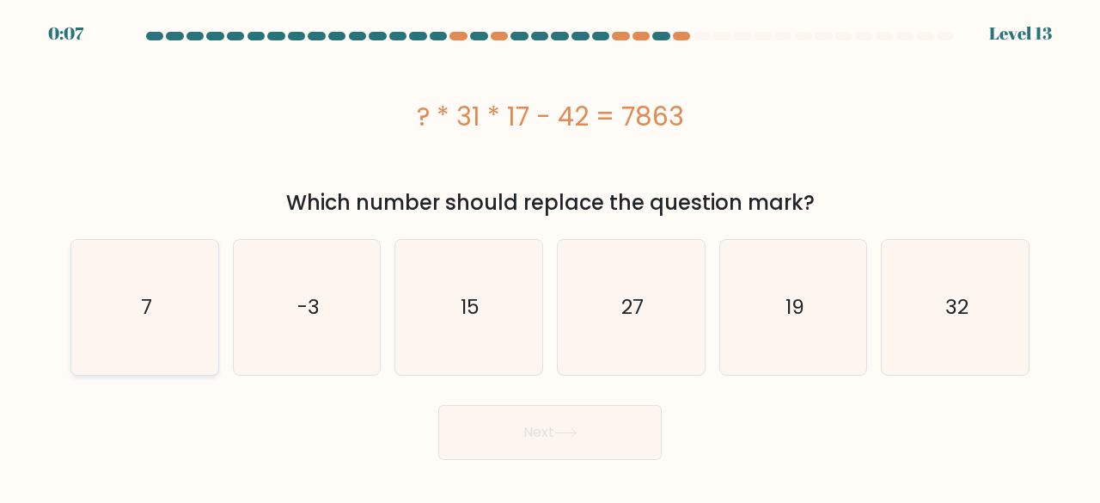
click at [169, 273] on icon "7" at bounding box center [144, 307] width 135 height 135
click at [550, 256] on input "a. 7" at bounding box center [550, 254] width 1 height 4
radio input "true"
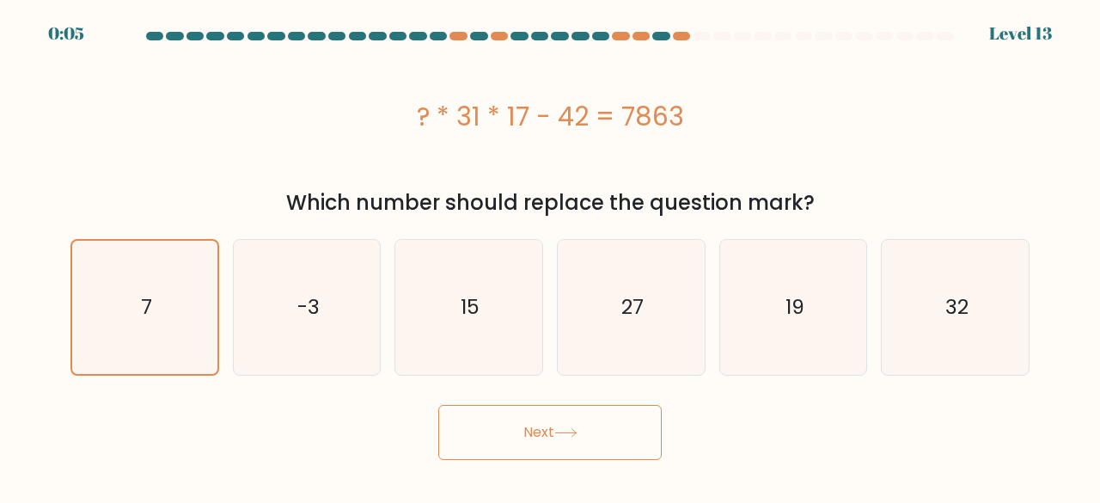
click at [593, 424] on button "Next" at bounding box center [549, 432] width 223 height 55
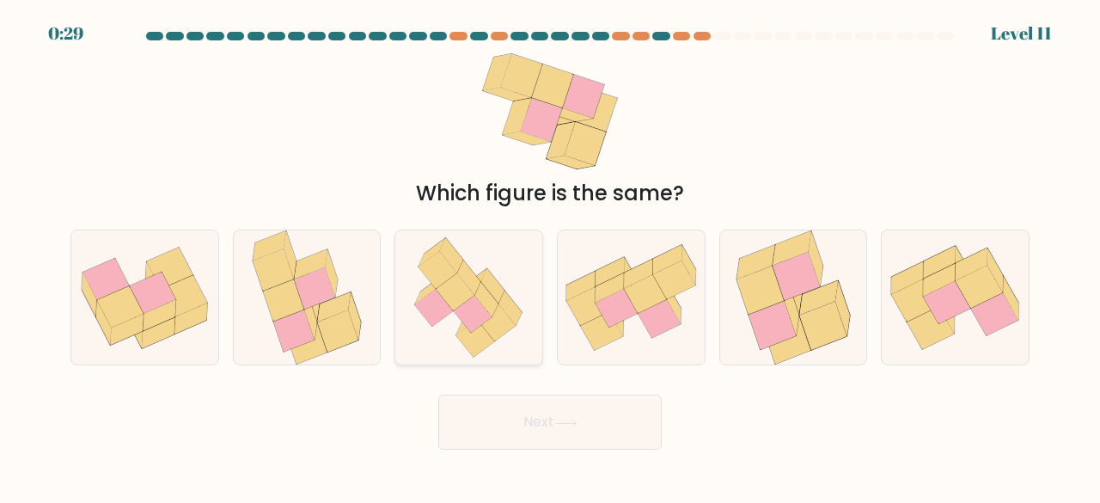
click at [473, 327] on icon at bounding box center [473, 315] width 39 height 38
click at [550, 256] on input "c." at bounding box center [550, 254] width 1 height 4
radio input "true"
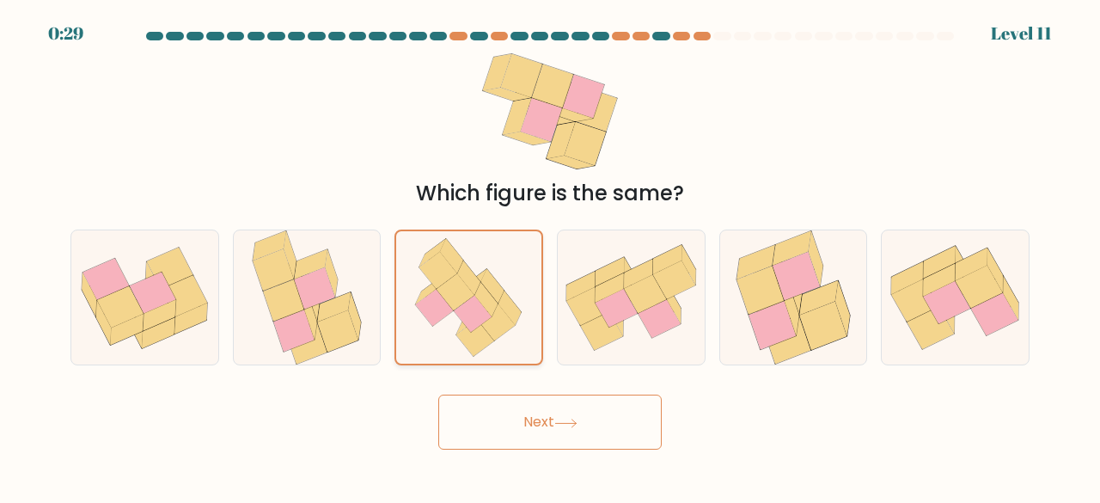
click at [497, 364] on div at bounding box center [468, 297] width 149 height 137
click at [550, 256] on input "c." at bounding box center [550, 254] width 1 height 4
click at [481, 424] on button "Next" at bounding box center [549, 421] width 223 height 55
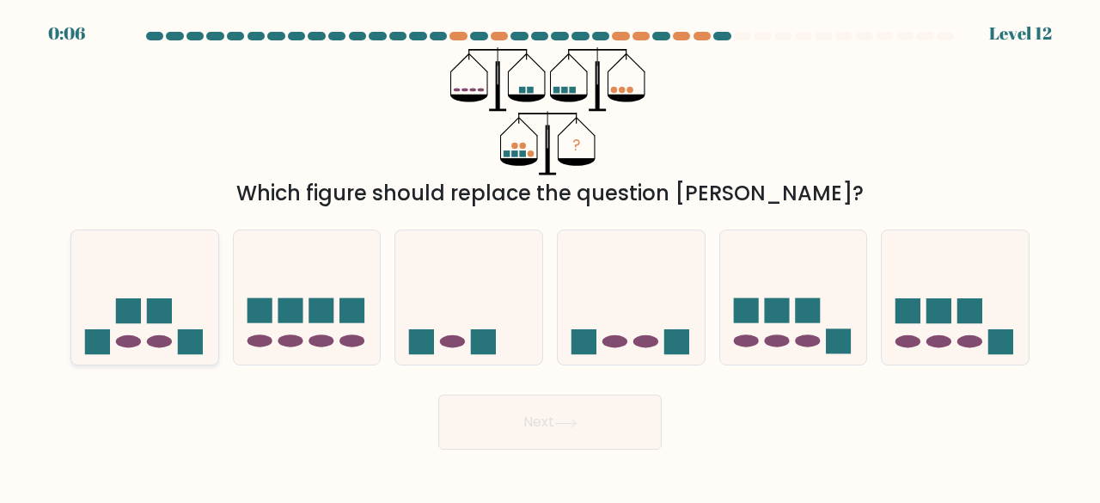
click at [193, 333] on rect at bounding box center [189, 341] width 25 height 25
click at [550, 256] on input "a." at bounding box center [550, 254] width 1 height 4
radio input "true"
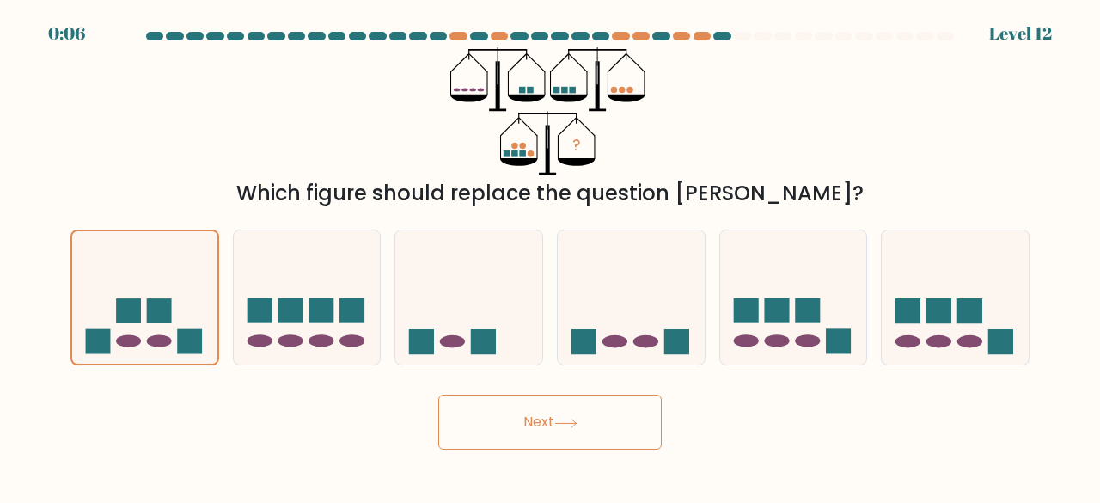
click at [521, 406] on button "Next" at bounding box center [549, 421] width 223 height 55
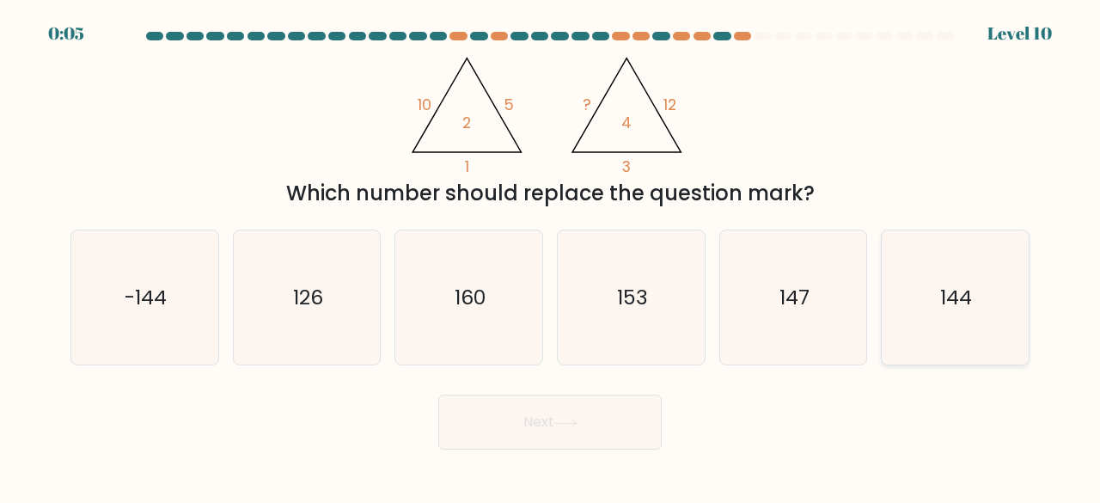
click at [1011, 276] on icon "144" at bounding box center [955, 297] width 135 height 135
click at [551, 256] on input "f. 144" at bounding box center [550, 254] width 1 height 4
radio input "true"
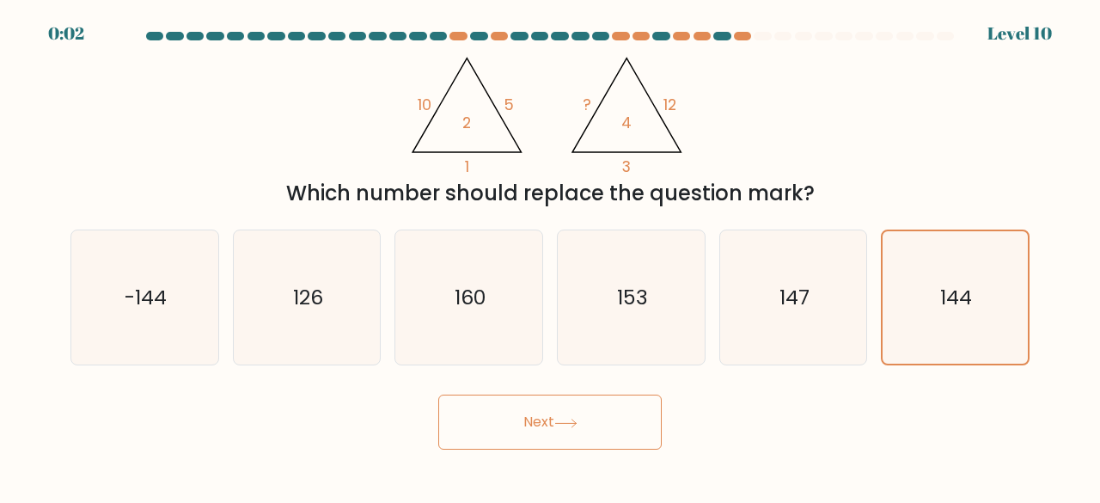
click at [588, 430] on button "Next" at bounding box center [549, 421] width 223 height 55
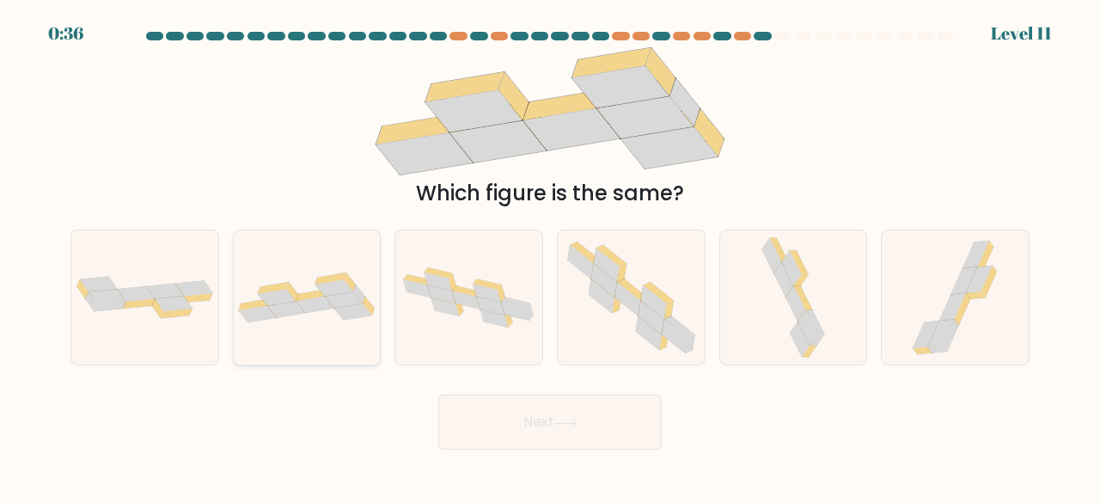
click at [297, 309] on icon at bounding box center [286, 309] width 38 height 16
click at [550, 256] on input "b." at bounding box center [550, 254] width 1 height 4
radio input "true"
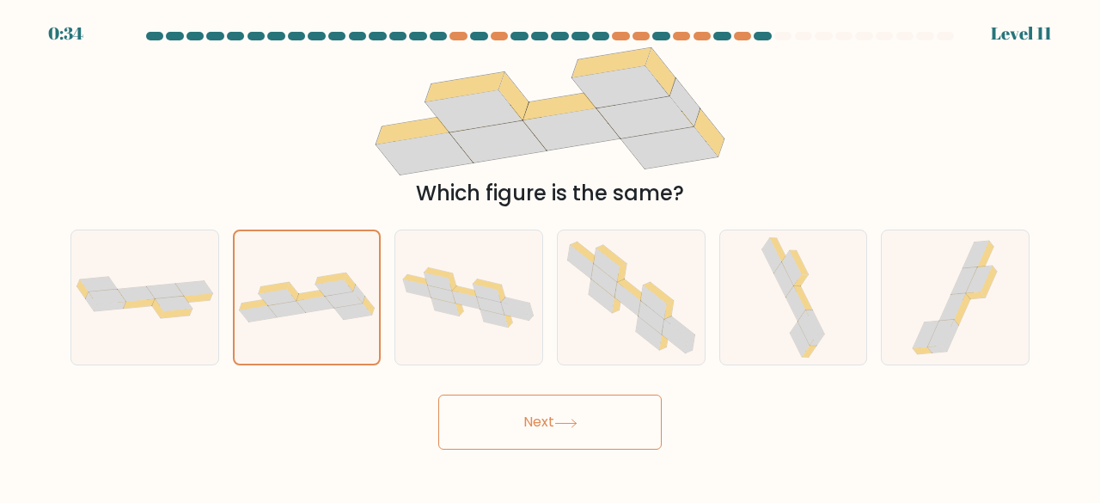
click at [553, 437] on button "Next" at bounding box center [549, 421] width 223 height 55
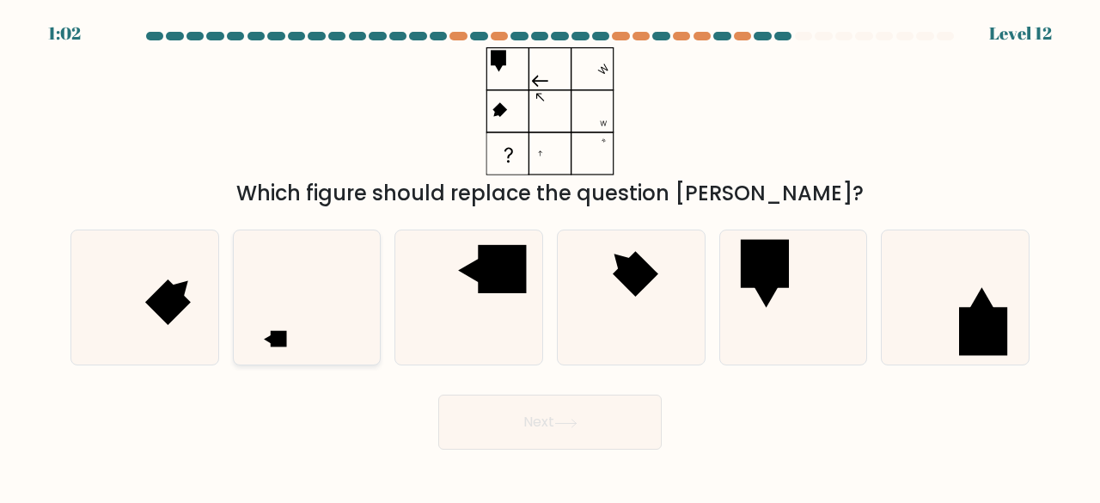
click at [313, 313] on icon at bounding box center [307, 297] width 135 height 135
click at [550, 256] on input "b." at bounding box center [550, 254] width 1 height 4
radio input "true"
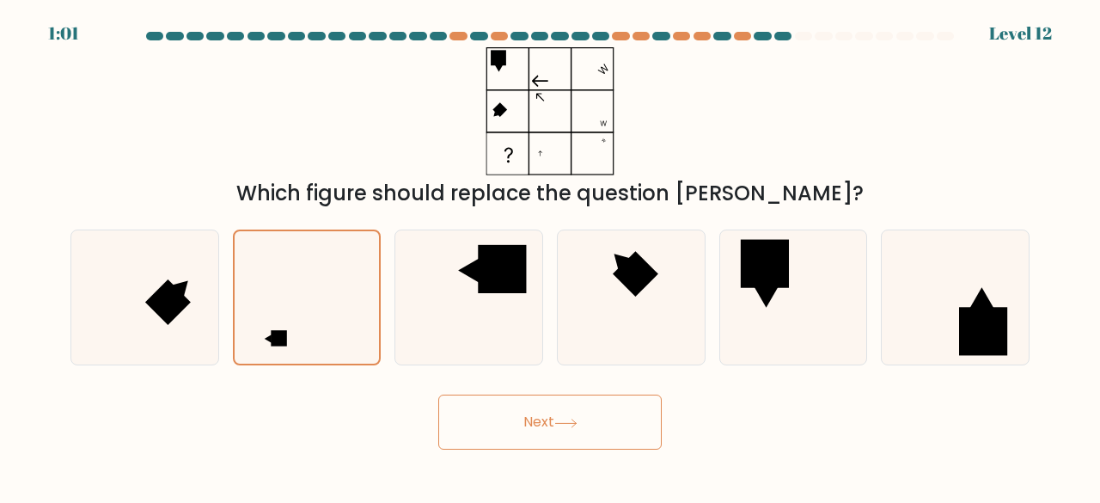
click at [504, 424] on button "Next" at bounding box center [549, 421] width 223 height 55
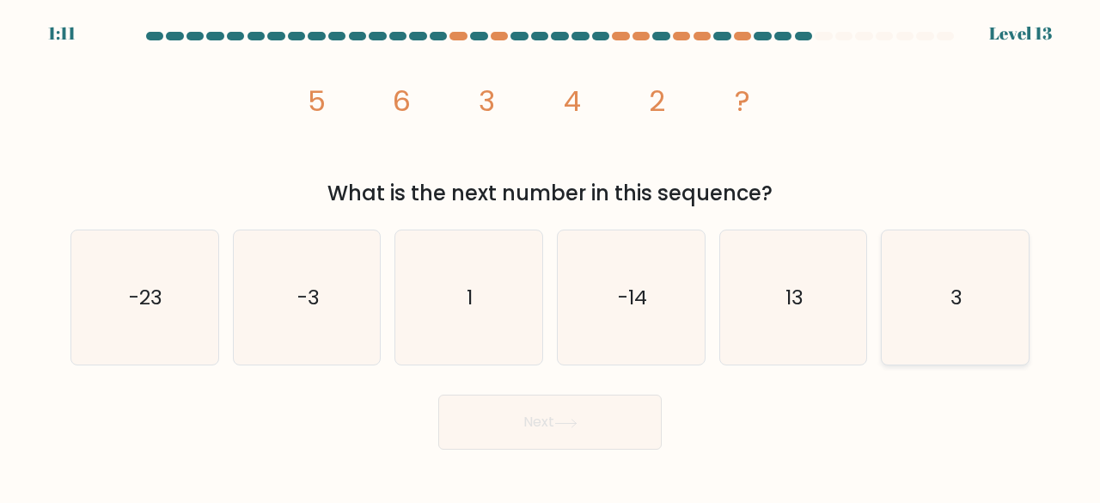
click at [921, 290] on icon "3" at bounding box center [955, 297] width 135 height 135
click at [551, 256] on input "f. 3" at bounding box center [550, 254] width 1 height 4
radio input "true"
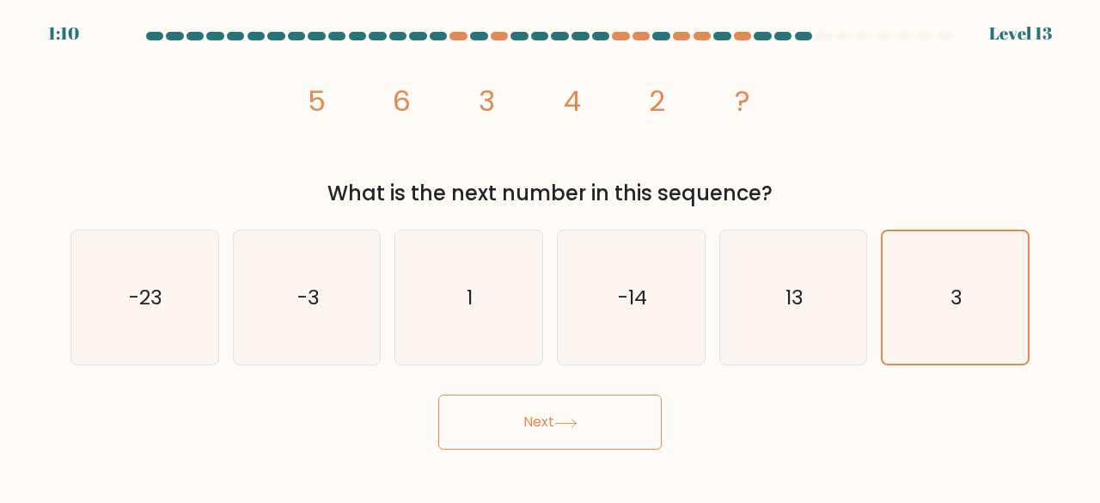
click at [622, 432] on button "Next" at bounding box center [549, 421] width 223 height 55
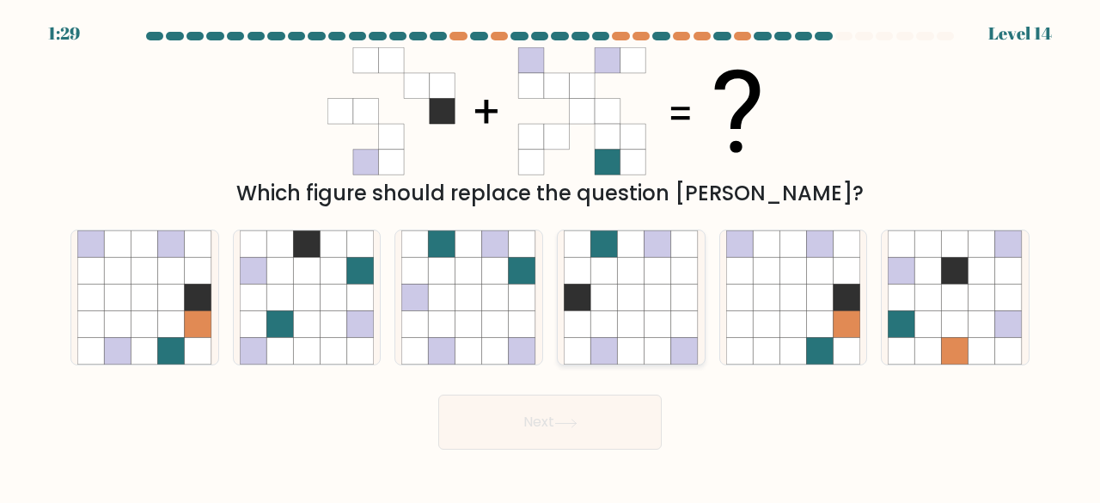
click at [612, 299] on icon at bounding box center [603, 297] width 27 height 27
click at [551, 256] on input "d." at bounding box center [550, 254] width 1 height 4
radio input "true"
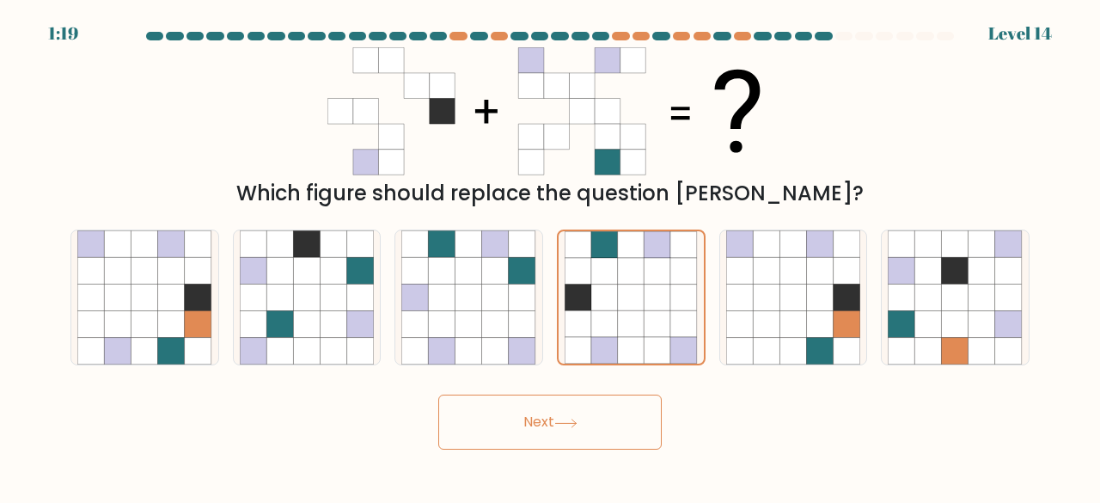
click at [562, 443] on button "Next" at bounding box center [549, 421] width 223 height 55
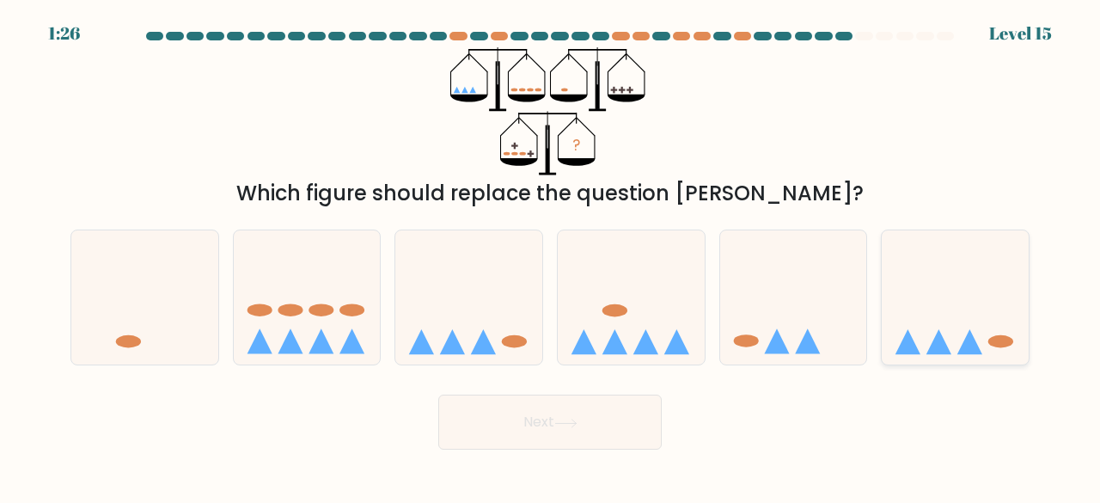
click at [983, 337] on icon at bounding box center [955, 296] width 147 height 121
click at [551, 256] on input "f." at bounding box center [550, 254] width 1 height 4
radio input "true"
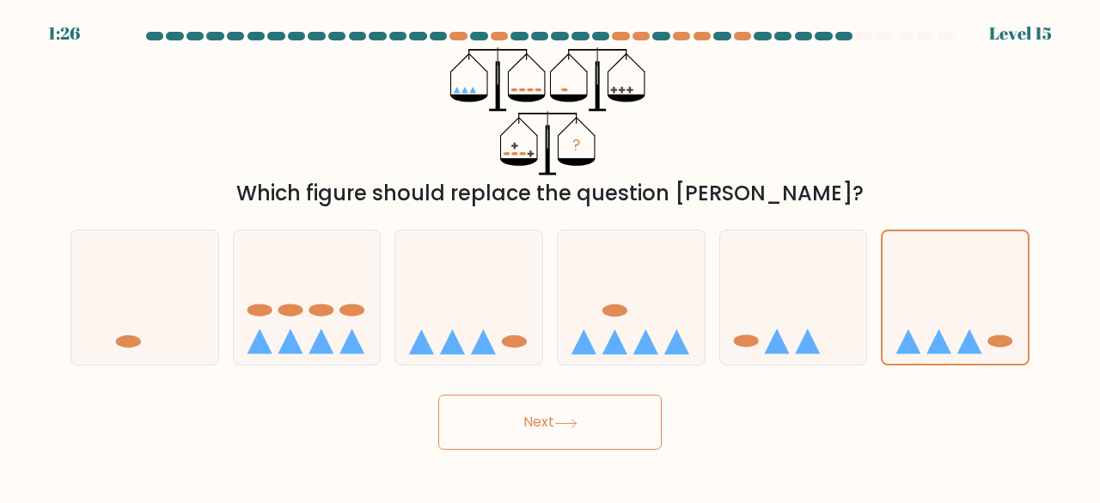
click at [611, 424] on button "Next" at bounding box center [549, 421] width 223 height 55
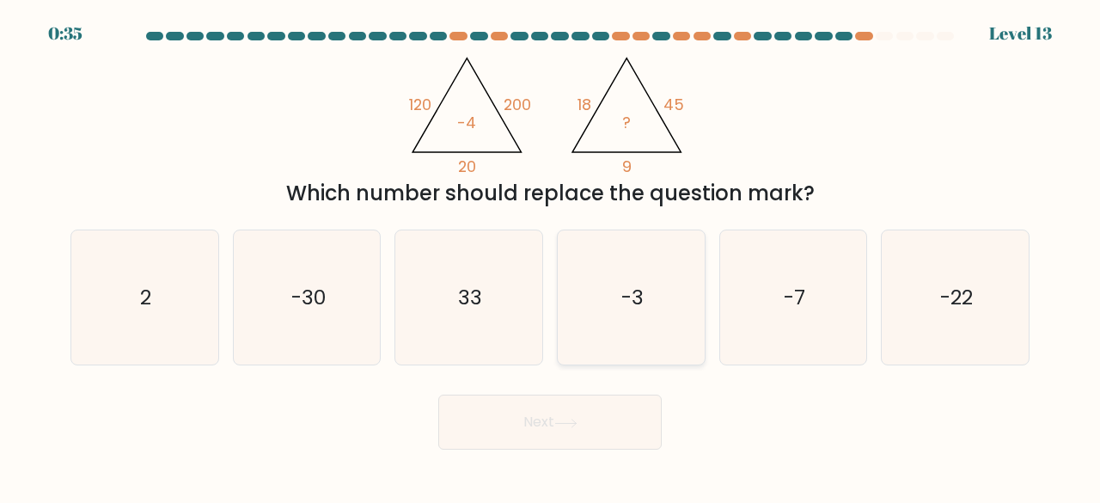
click at [627, 308] on text "-3" at bounding box center [632, 297] width 22 height 28
click at [551, 256] on input "d. -3" at bounding box center [550, 254] width 1 height 4
radio input "true"
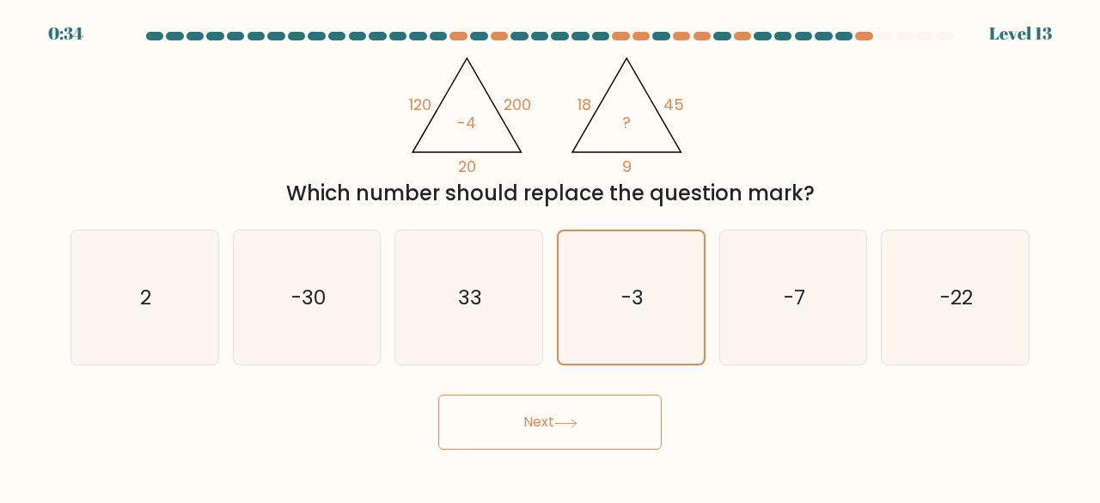
click at [573, 422] on icon at bounding box center [565, 423] width 21 height 8
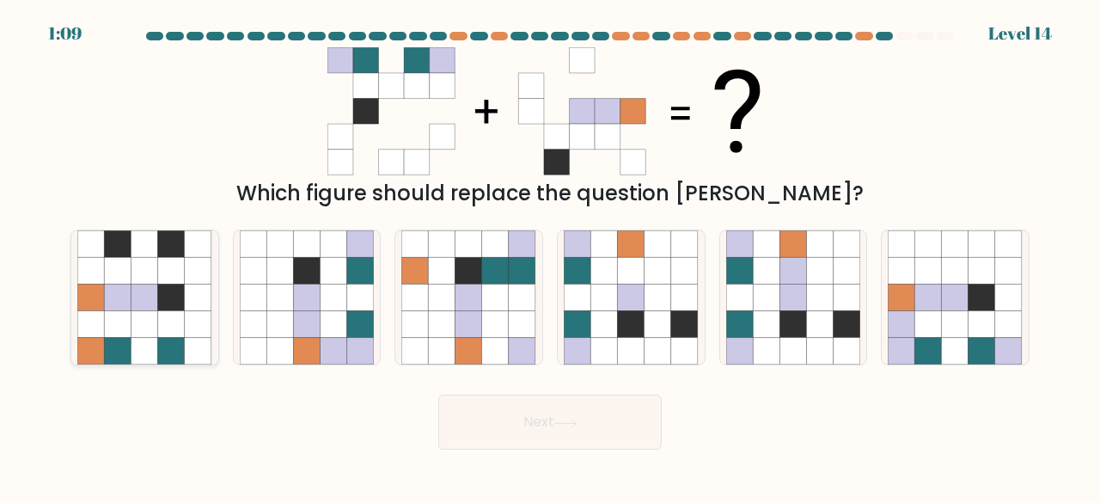
click at [144, 262] on icon at bounding box center [144, 270] width 27 height 27
click at [550, 256] on input "a." at bounding box center [550, 254] width 1 height 4
radio input "true"
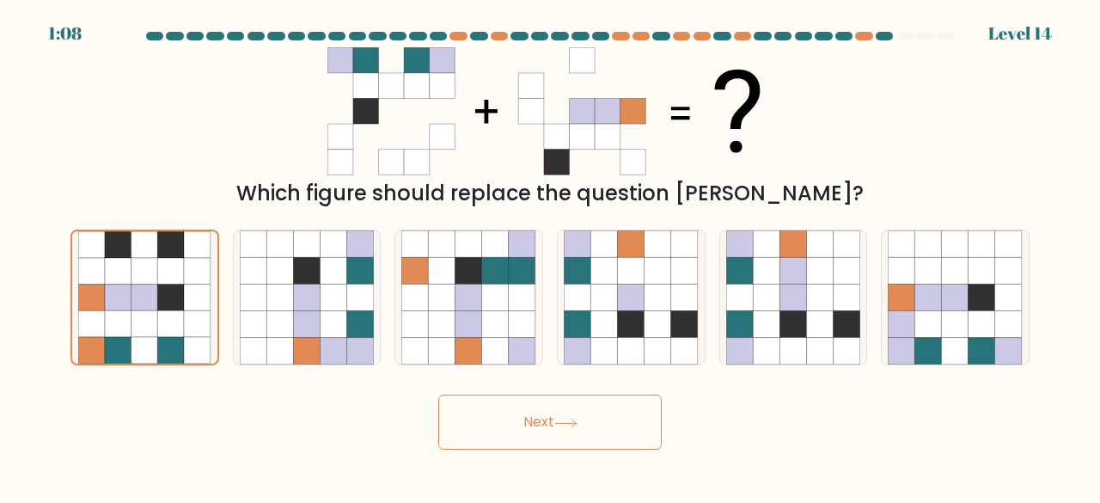
click at [504, 405] on button "Next" at bounding box center [549, 421] width 223 height 55
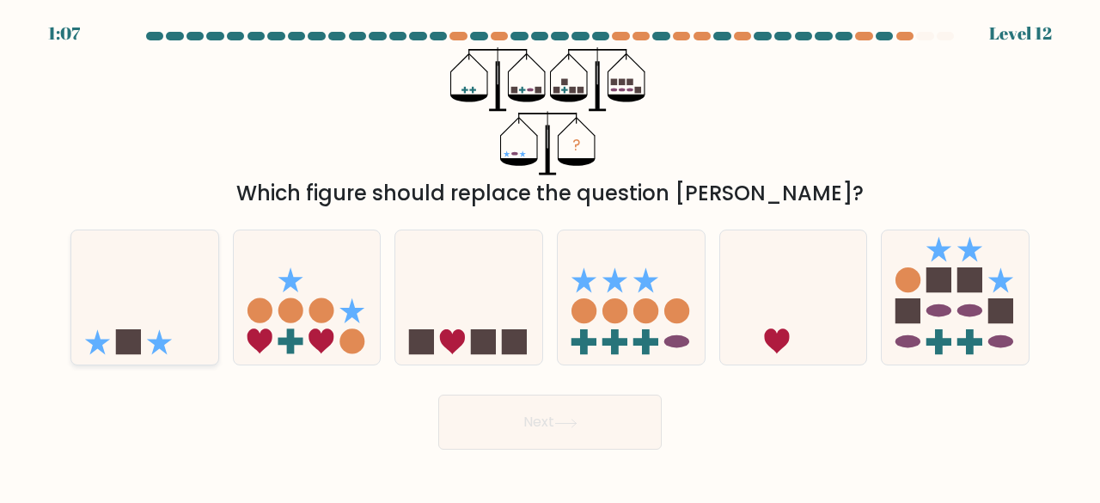
click at [108, 317] on icon at bounding box center [144, 296] width 147 height 121
click at [550, 256] on input "a." at bounding box center [550, 254] width 1 height 4
radio input "true"
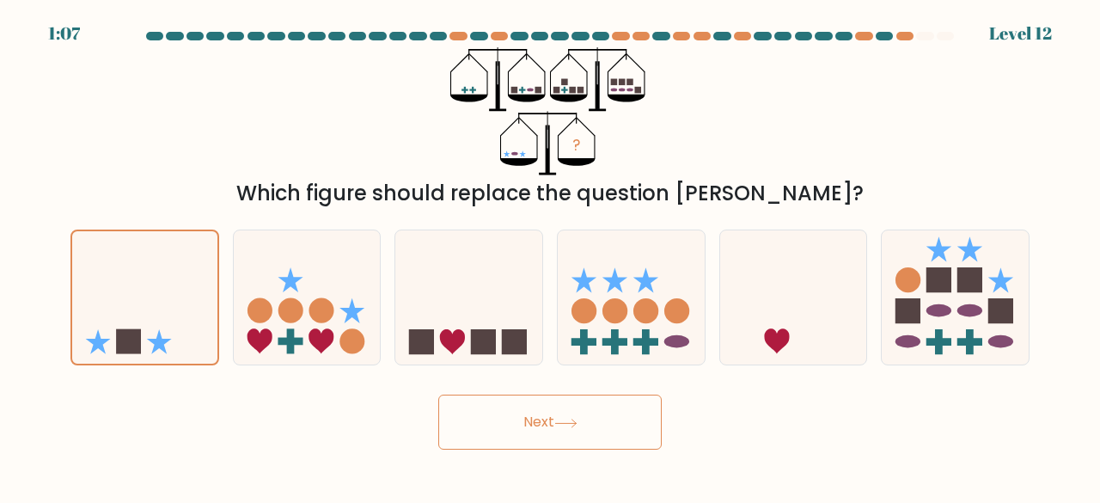
click at [485, 407] on button "Next" at bounding box center [549, 421] width 223 height 55
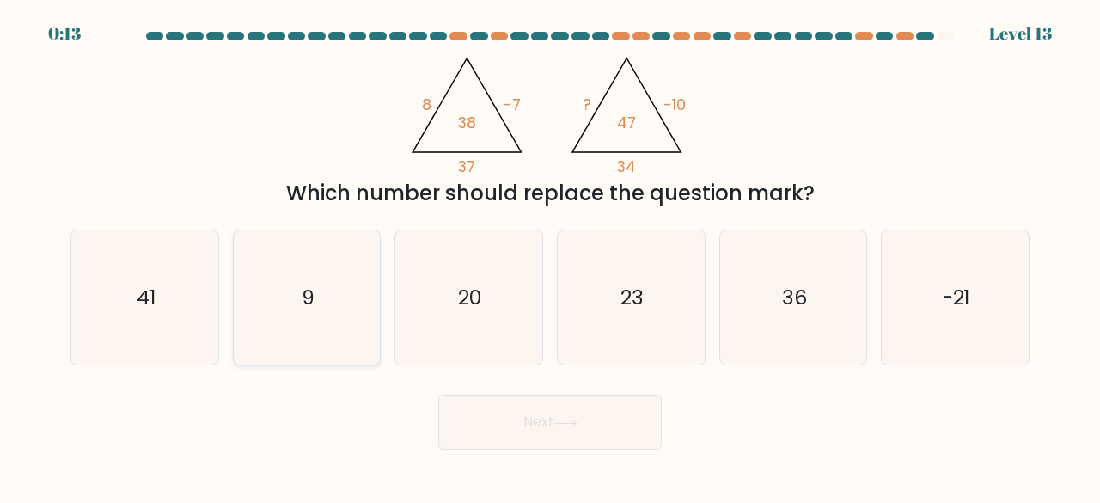
click at [284, 321] on icon "9" at bounding box center [307, 297] width 135 height 135
click at [550, 256] on input "b. 9" at bounding box center [550, 254] width 1 height 4
radio input "true"
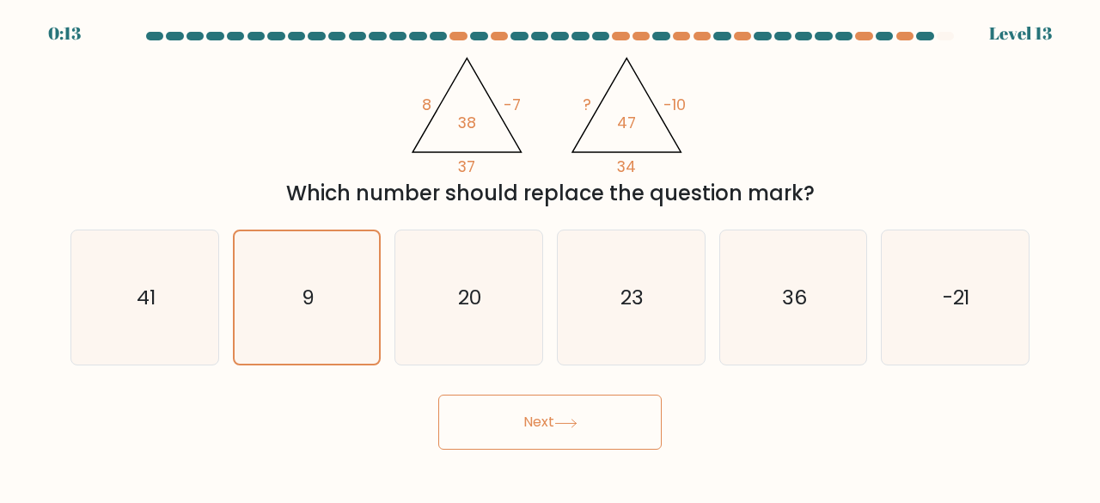
click at [493, 427] on button "Next" at bounding box center [549, 421] width 223 height 55
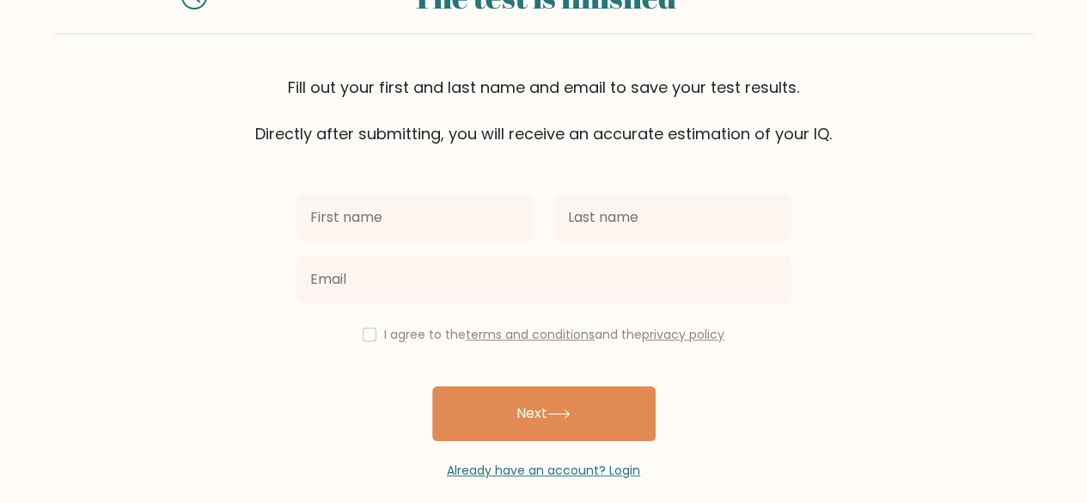
scroll to position [89, 0]
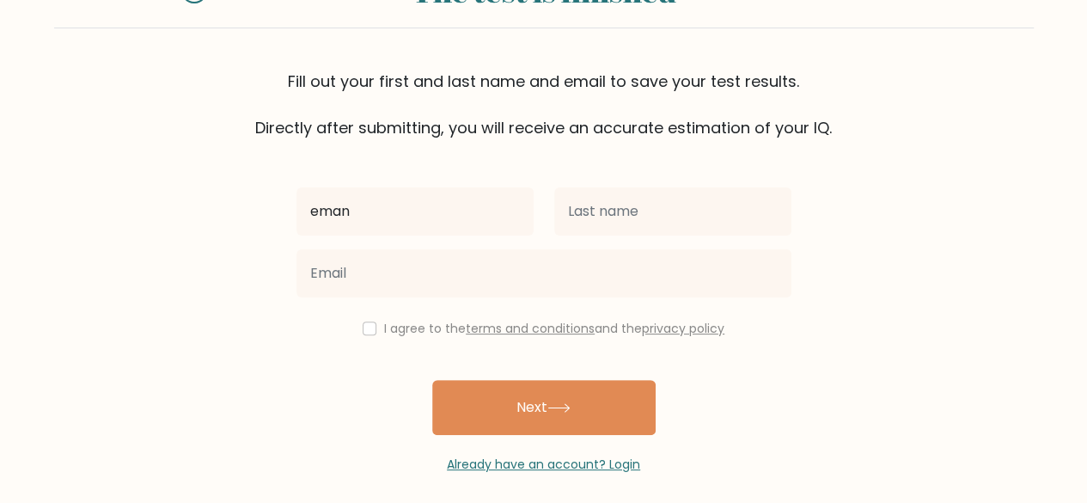
type input "eman"
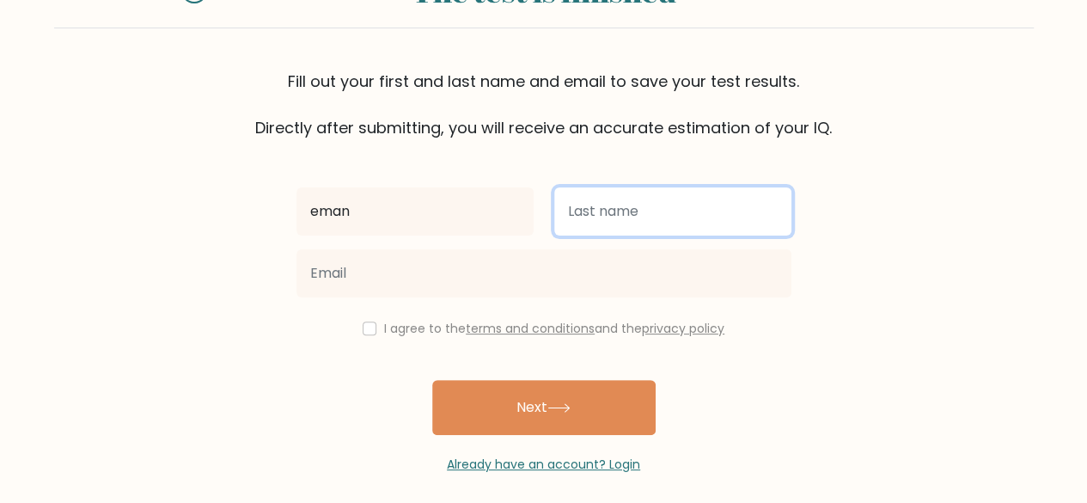
click at [636, 205] on input "text" at bounding box center [672, 211] width 237 height 48
type input "idk"
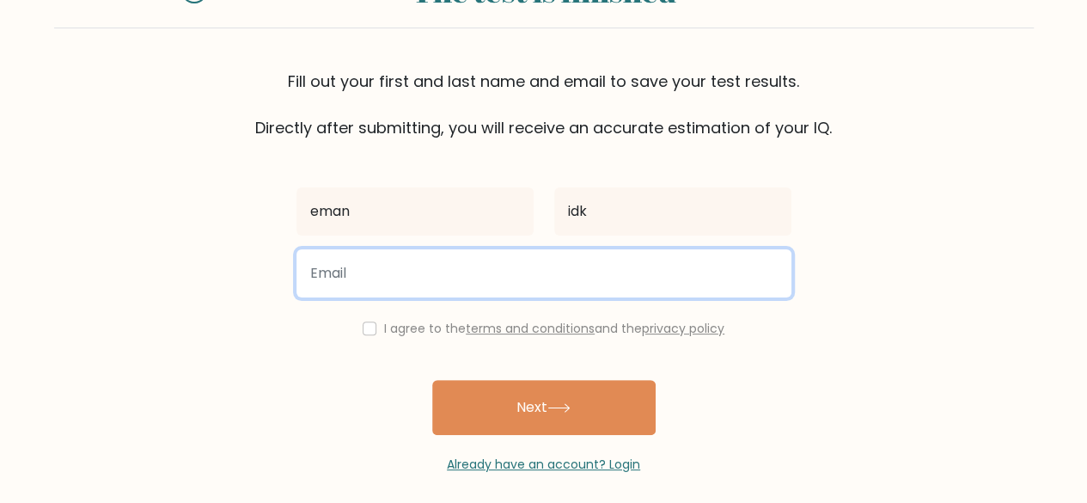
click at [567, 284] on input "email" at bounding box center [543, 273] width 495 height 48
paste input "nevaka8878@fanlvr.com"
type input "nevaka8878@fanlvr.com"
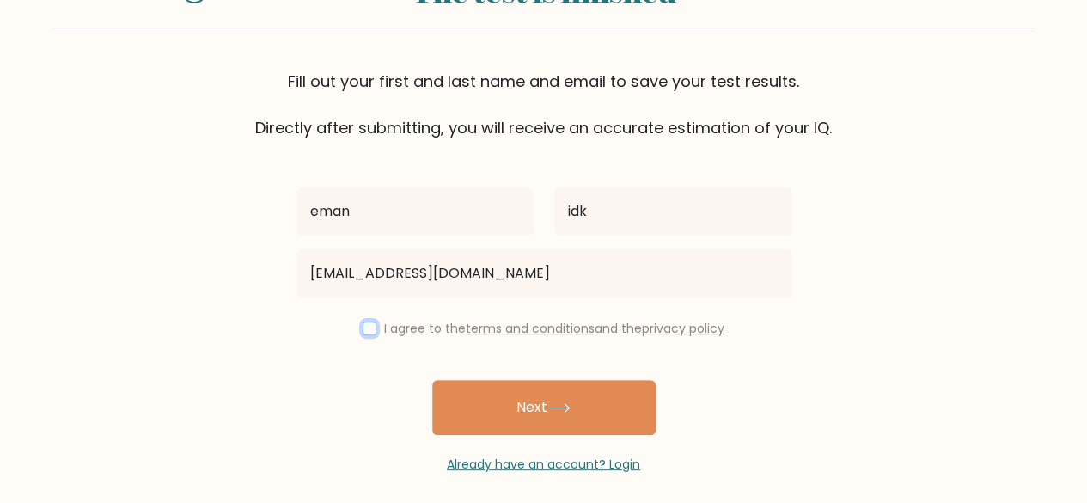
click at [365, 328] on input "checkbox" at bounding box center [370, 328] width 14 height 14
checkbox input "true"
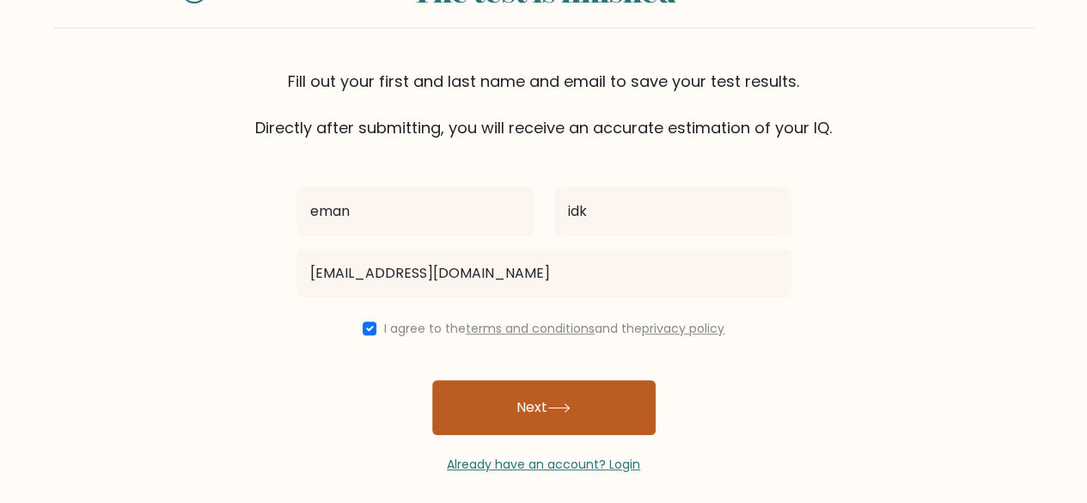
click at [511, 408] on button "Next" at bounding box center [543, 407] width 223 height 55
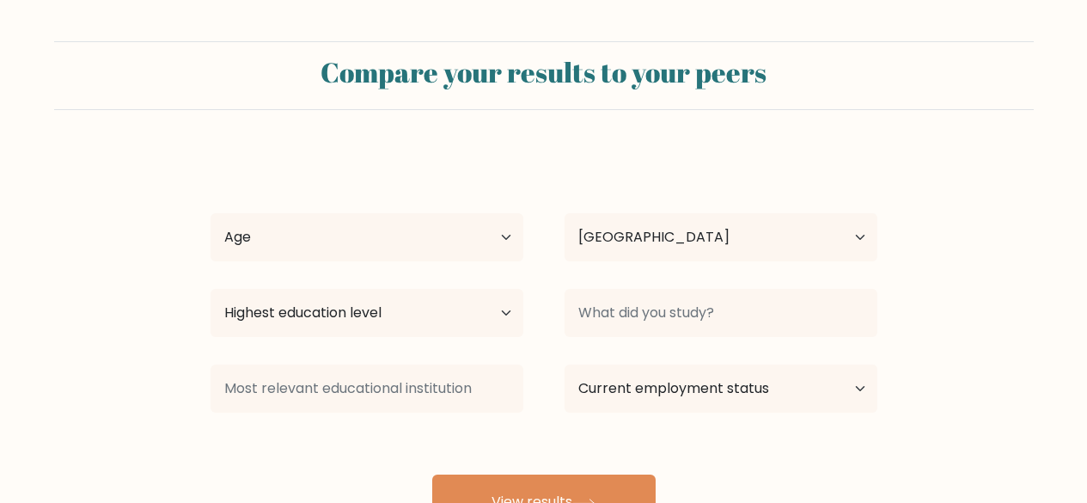
select select "NO"
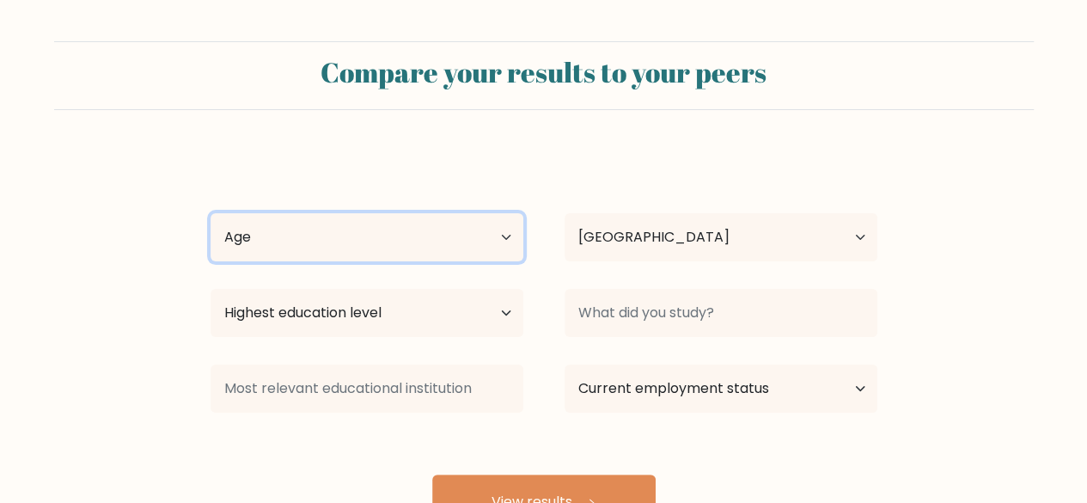
click at [450, 247] on select "Age Under [DEMOGRAPHIC_DATA] [DEMOGRAPHIC_DATA] [DEMOGRAPHIC_DATA] [DEMOGRAPHIC…" at bounding box center [367, 237] width 313 height 48
select select "min_18"
click at [211, 213] on select "Age Under [DEMOGRAPHIC_DATA] [DEMOGRAPHIC_DATA] [DEMOGRAPHIC_DATA] [DEMOGRAPHIC…" at bounding box center [367, 237] width 313 height 48
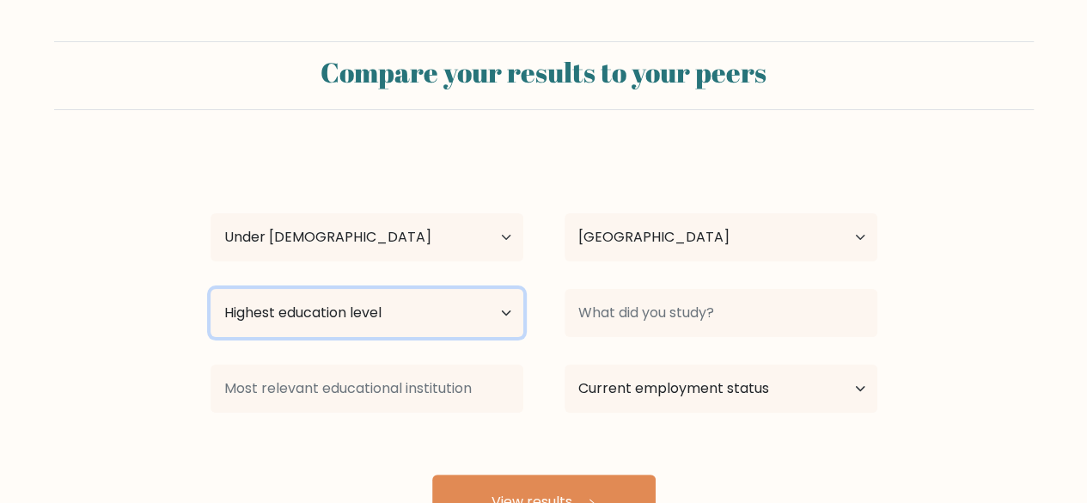
click at [351, 311] on select "Highest education level No schooling Primary Lower Secondary Upper Secondary Oc…" at bounding box center [367, 313] width 313 height 48
select select "upper_secondary"
click at [211, 289] on select "Highest education level No schooling Primary Lower Secondary Upper Secondary Oc…" at bounding box center [367, 313] width 313 height 48
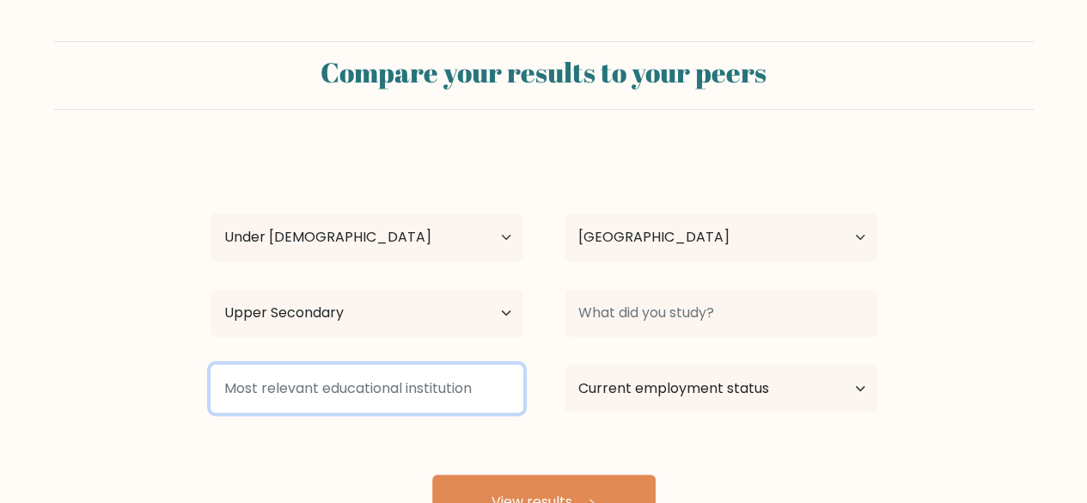
click at [290, 371] on input at bounding box center [367, 388] width 313 height 48
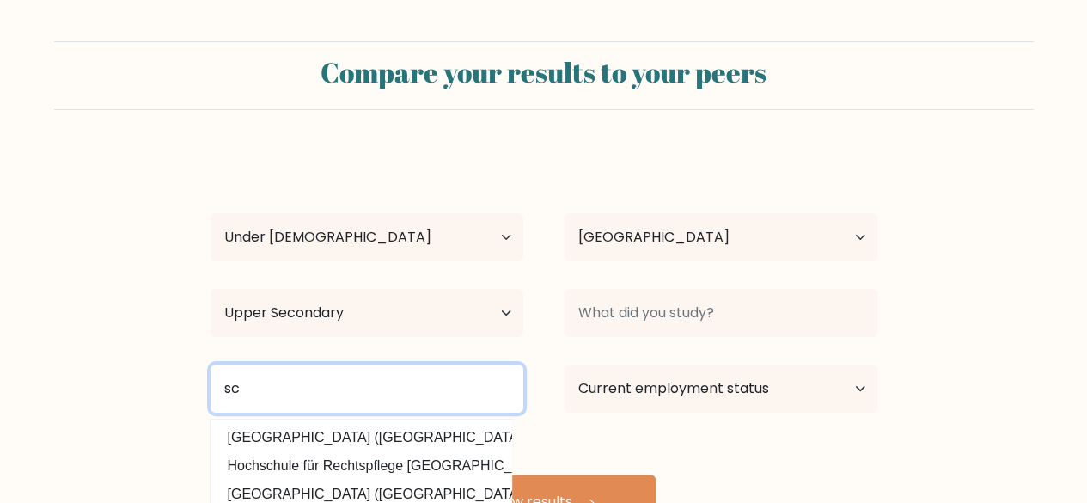
type input "s"
type input "b"
type input "h"
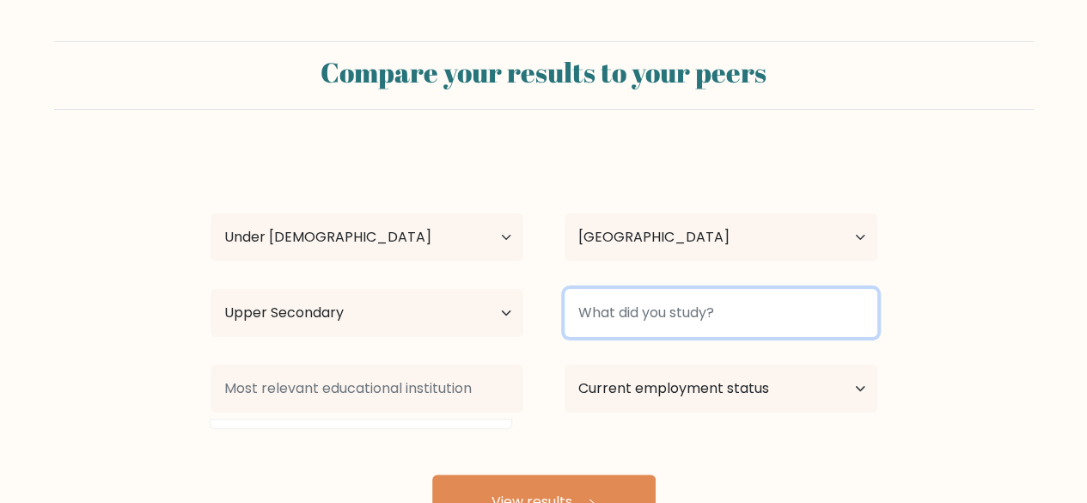
click at [638, 312] on input at bounding box center [721, 313] width 313 height 48
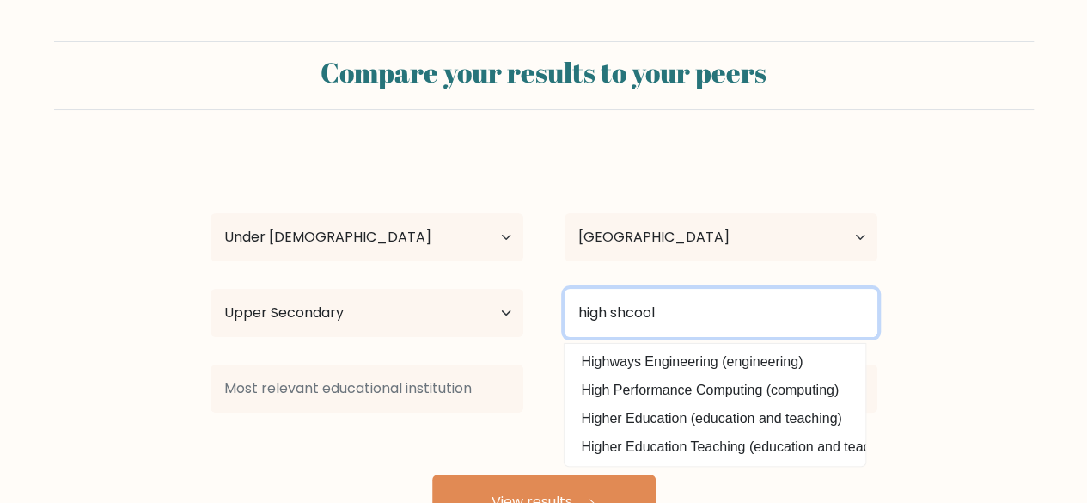
type input "high shcool"
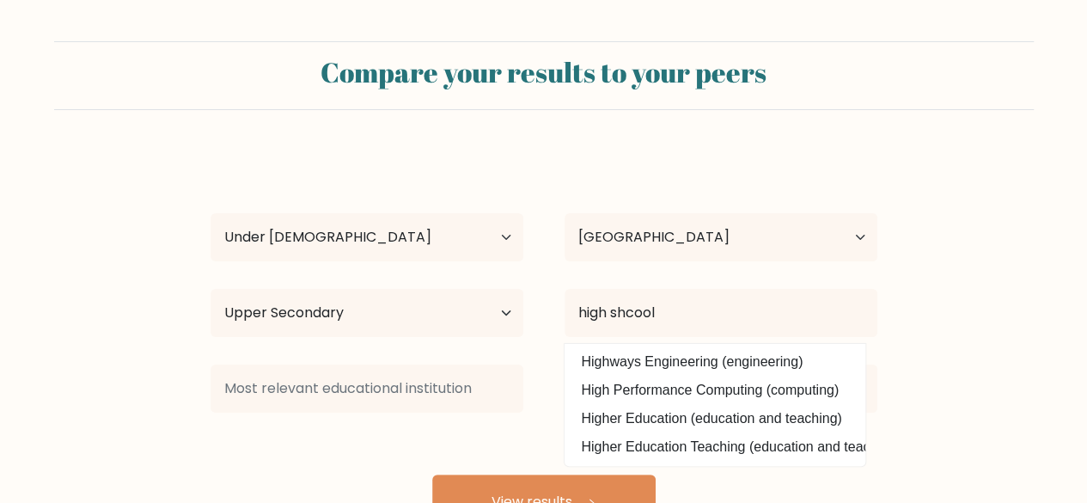
click at [1038, 314] on form "Compare your results to your peers eman idk Age Under 18 years old 18-24 years …" at bounding box center [543, 285] width 1087 height 488
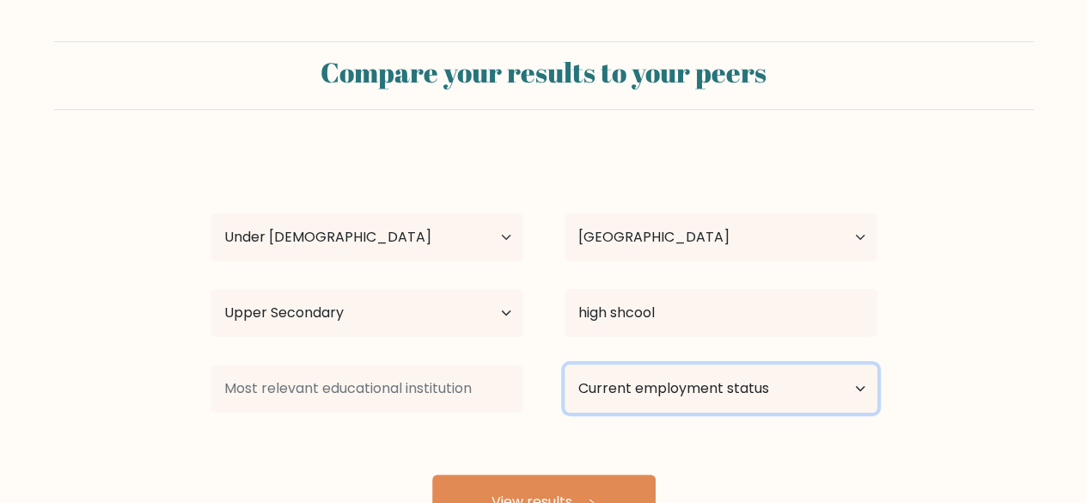
click at [701, 382] on select "Current employment status Employed Student Retired Other / prefer not to answer" at bounding box center [721, 388] width 313 height 48
select select "student"
click at [565, 364] on select "Current employment status Employed Student Retired Other / prefer not to answer" at bounding box center [721, 388] width 313 height 48
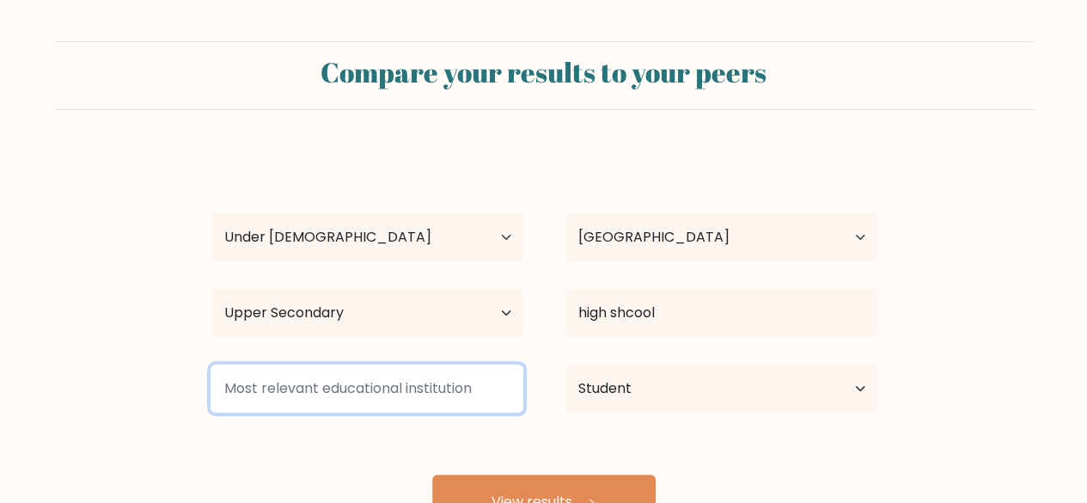
click at [412, 397] on input at bounding box center [367, 388] width 313 height 48
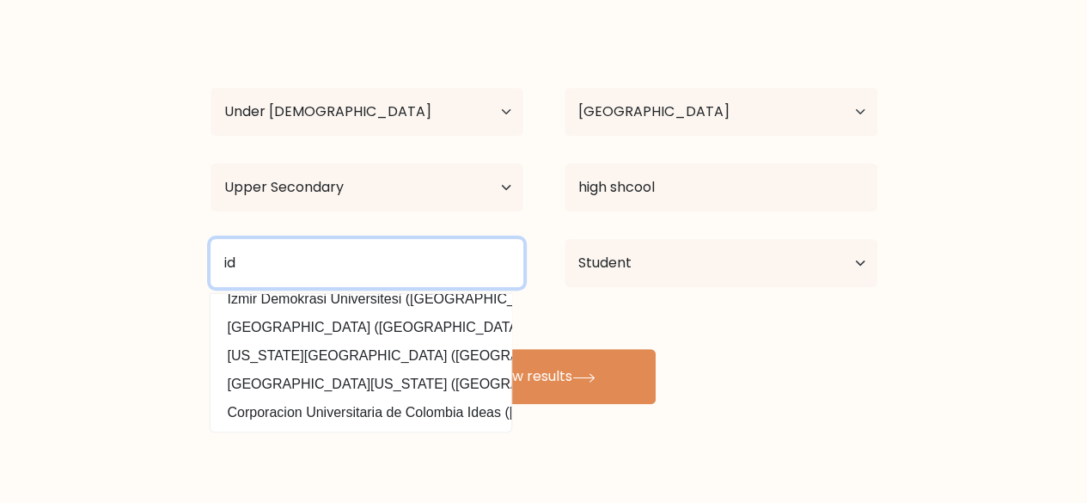
scroll to position [168, 0]
type input "i"
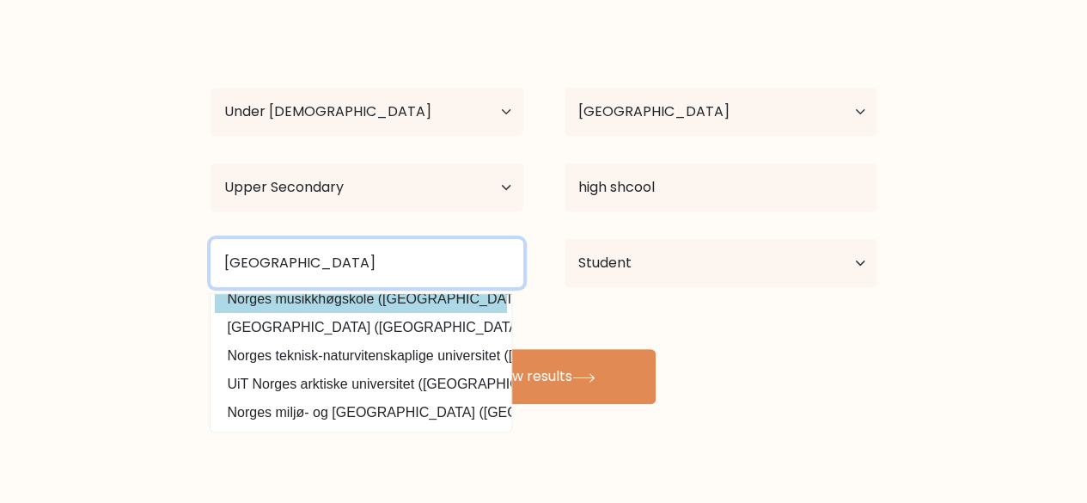
scroll to position [82, 0]
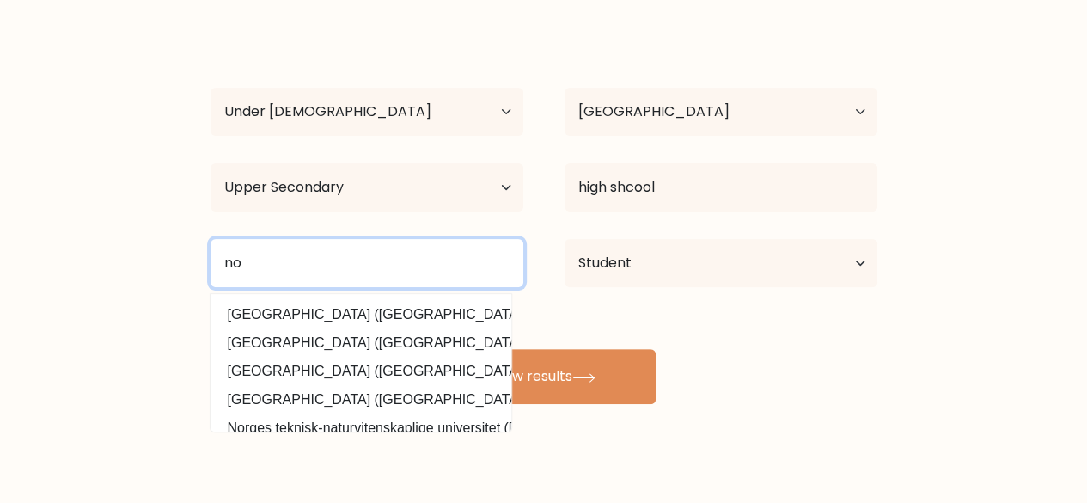
type input "n"
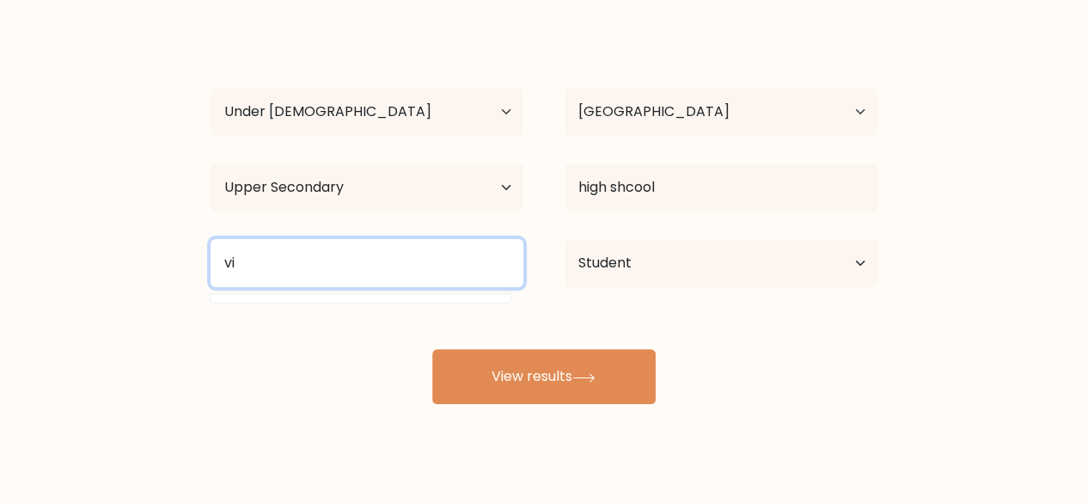
type input "v"
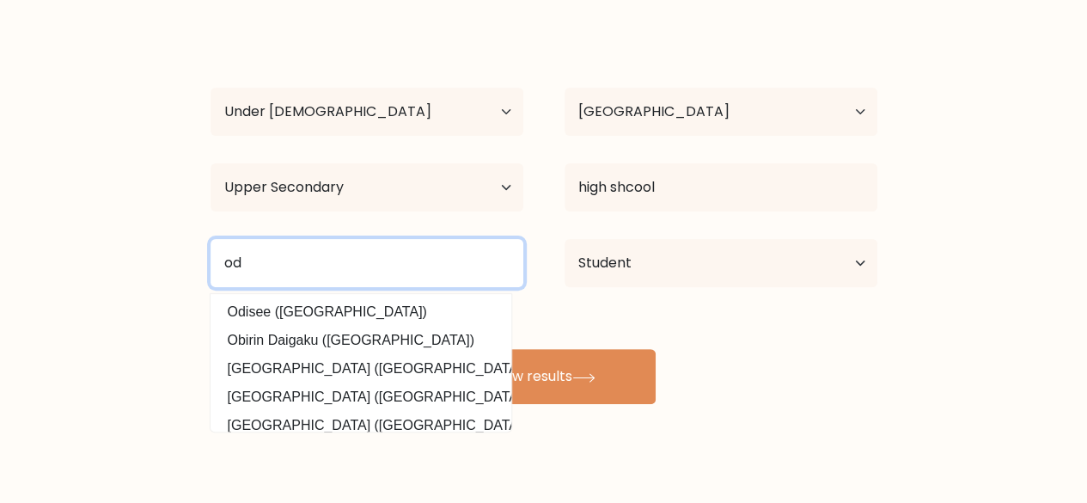
type input "o"
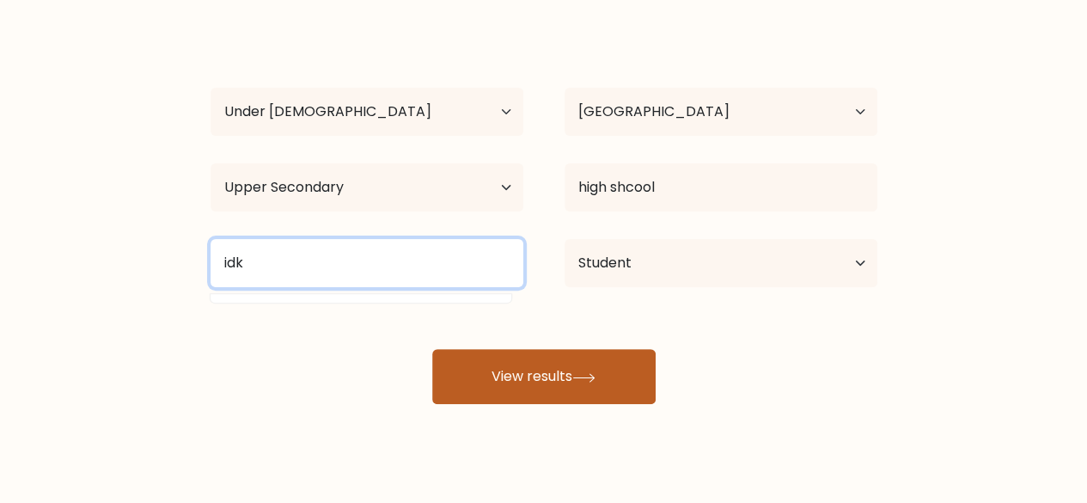
type input "idk"
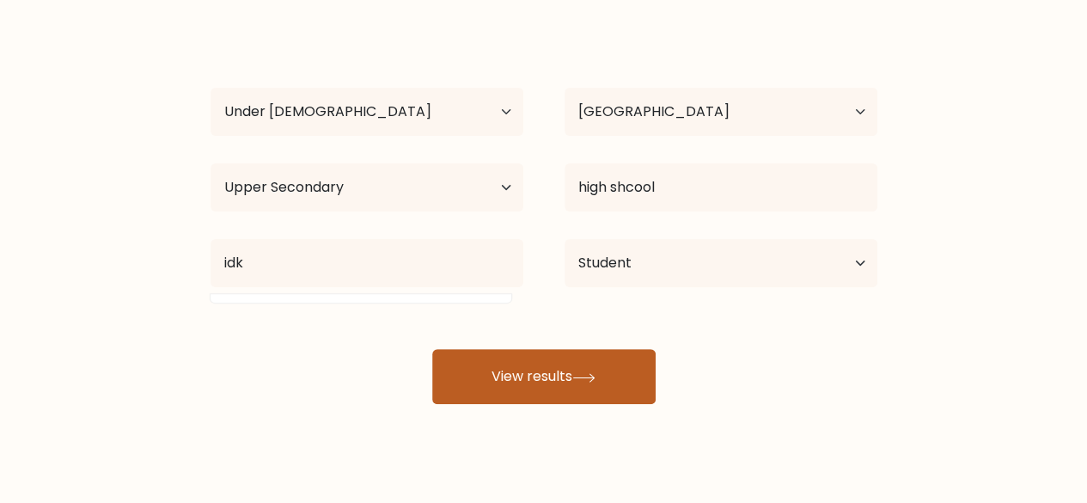
click at [582, 377] on icon at bounding box center [583, 377] width 23 height 9
